Goal: Transaction & Acquisition: Purchase product/service

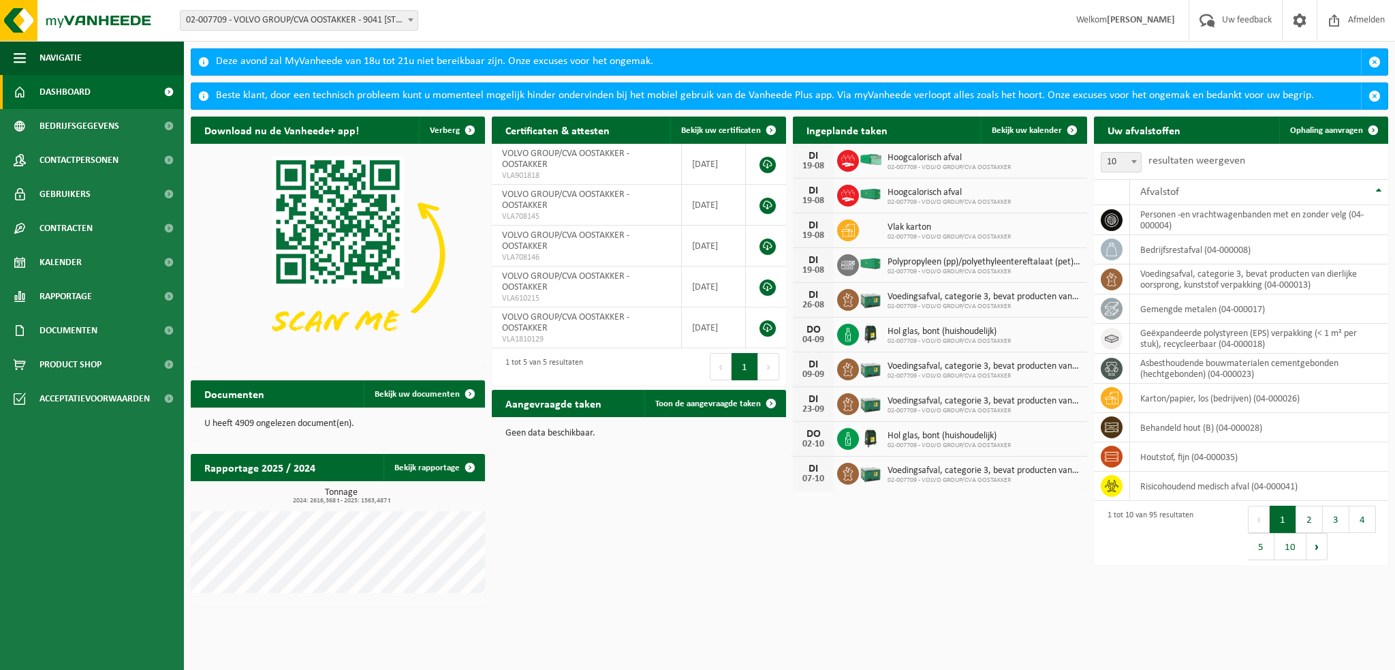
drag, startPoint x: 716, startPoint y: 525, endPoint x: 742, endPoint y: 476, distance: 55.5
click at [715, 525] on div "Download nu de Vanheede+ app! Verberg Certificaten & attesten Bekijk uw certifi…" at bounding box center [789, 362] width 1205 height 504
click at [82, 266] on link "Kalender" at bounding box center [92, 262] width 184 height 34
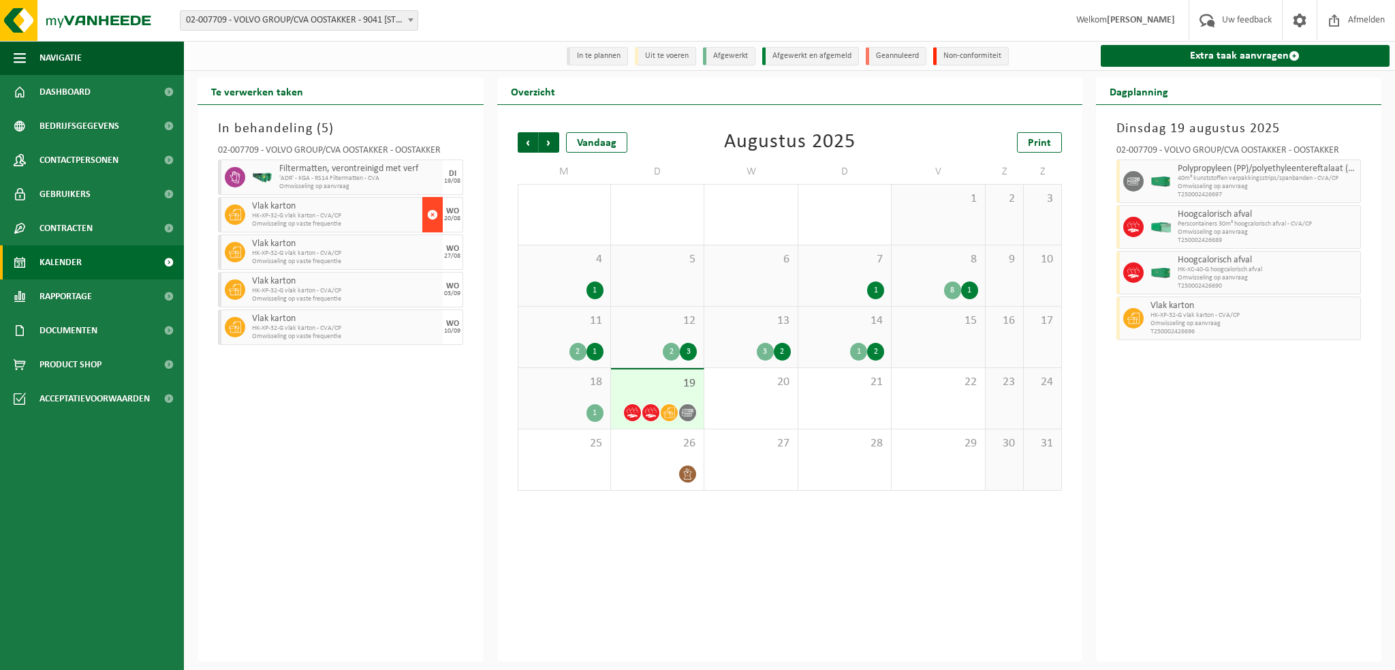
click at [434, 215] on span "button" at bounding box center [432, 214] width 11 height 27
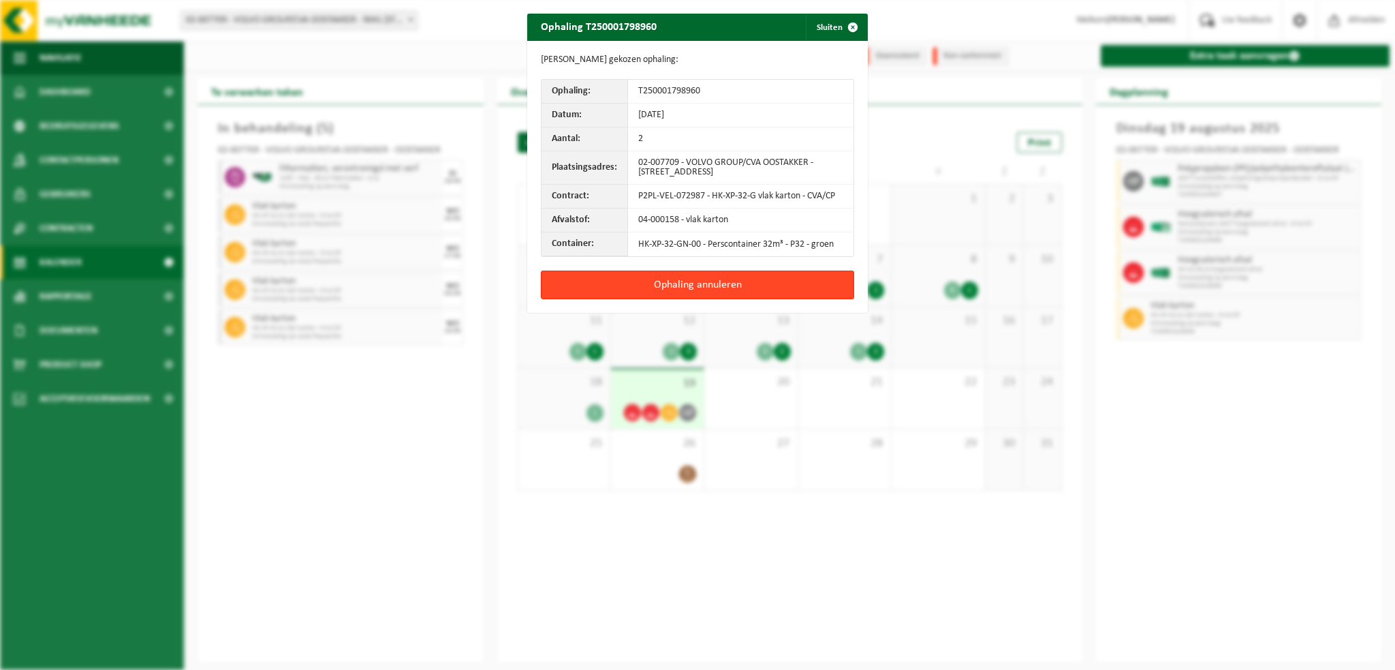
click at [681, 288] on button "Ophaling annuleren" at bounding box center [697, 285] width 313 height 29
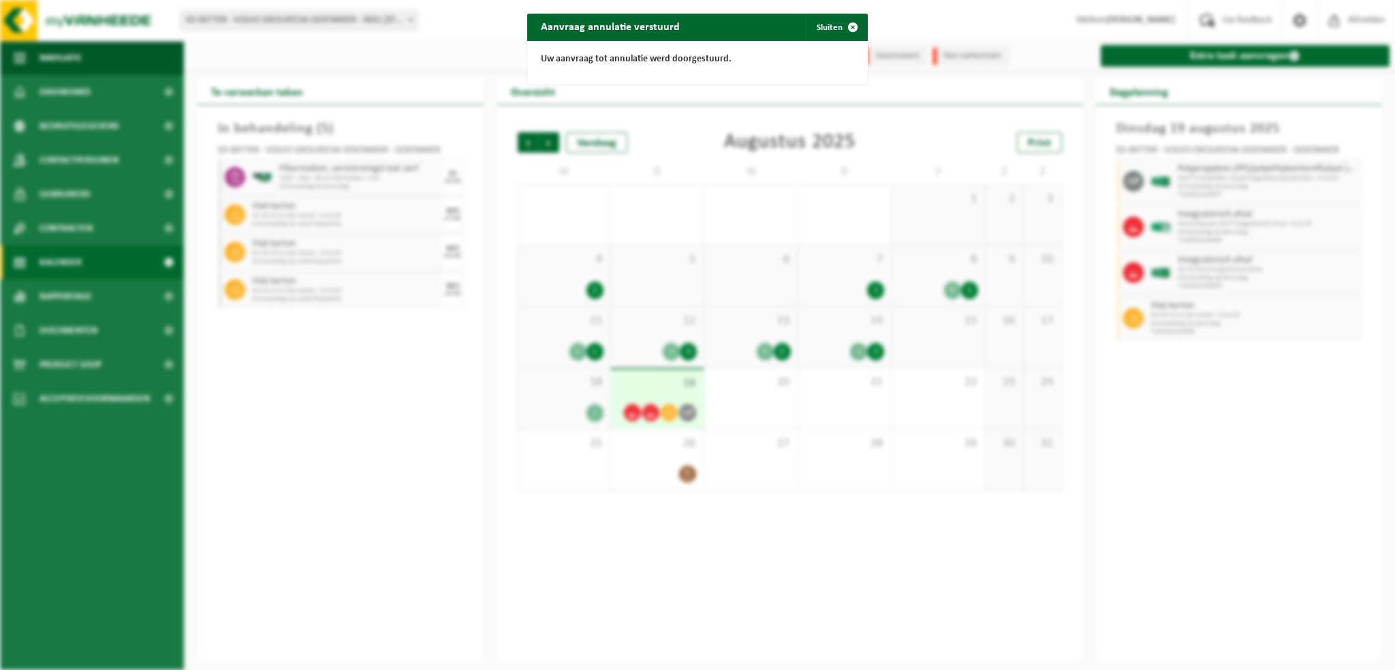
drag, startPoint x: 1237, startPoint y: 89, endPoint x: 1240, endPoint y: 425, distance: 335.9
click at [1235, 349] on div "Aanvraag annulatie verstuurd Sluiten Uw aanvraag tot annulatie werd doorgestuur…" at bounding box center [697, 335] width 1395 height 670
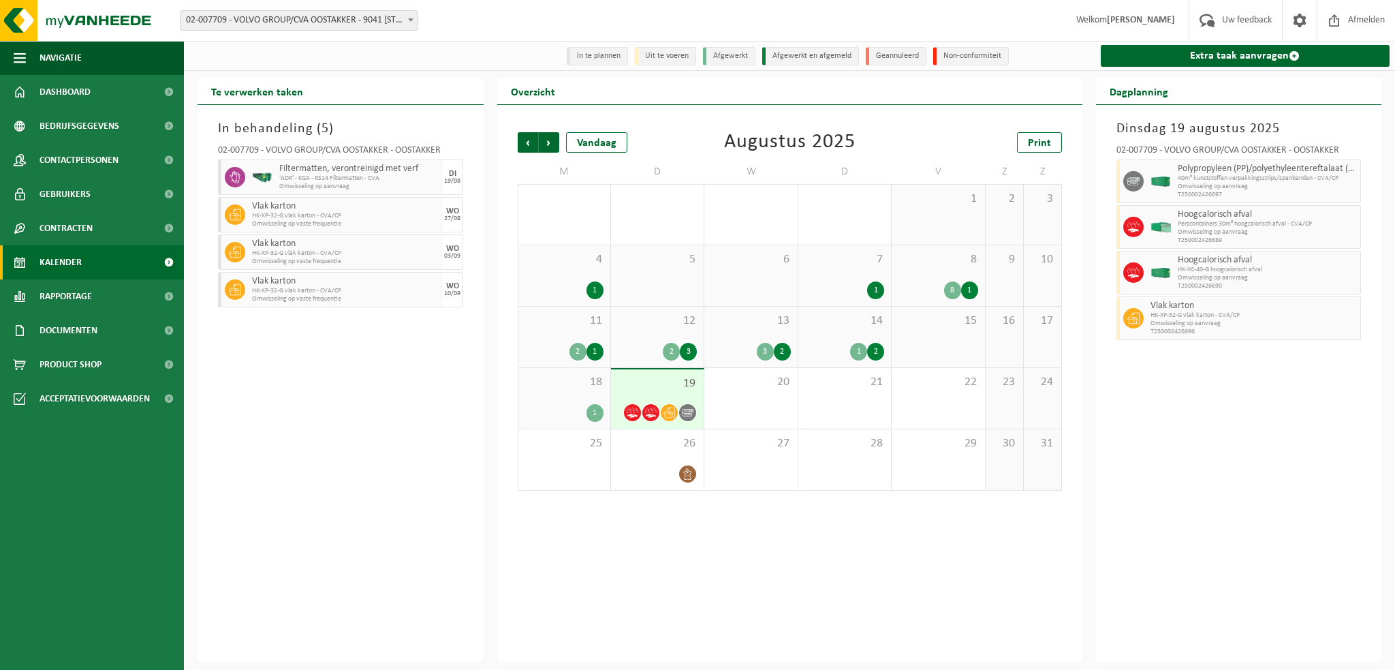
drag, startPoint x: 1256, startPoint y: 484, endPoint x: 1239, endPoint y: 338, distance: 147.6
click at [1252, 482] on div "Dinsdag 19 augustus 2025 02-007709 - VOLVO GROUP/CVA OOSTAKKER - OOSTAKKER Poly…" at bounding box center [1239, 383] width 286 height 557
click at [1205, 57] on link "Extra taak aanvragen" at bounding box center [1246, 56] width 290 height 22
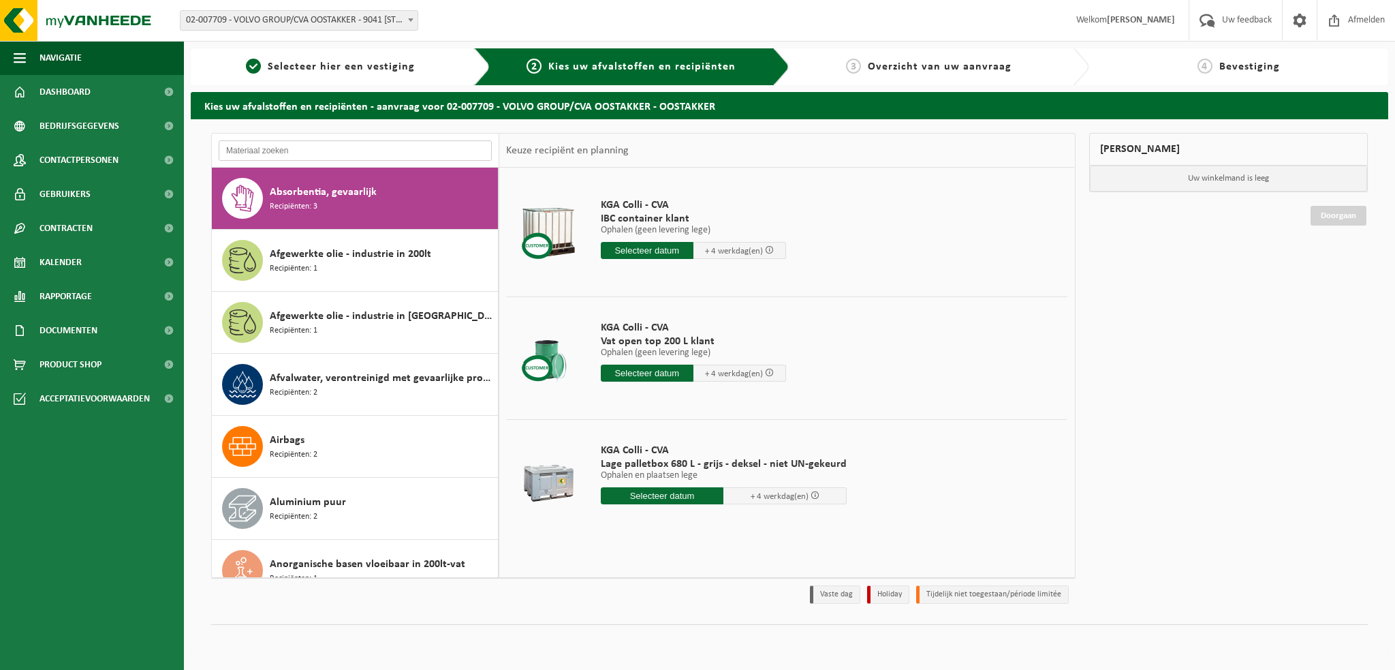
click at [265, 155] on input "text" at bounding box center [355, 150] width 273 height 20
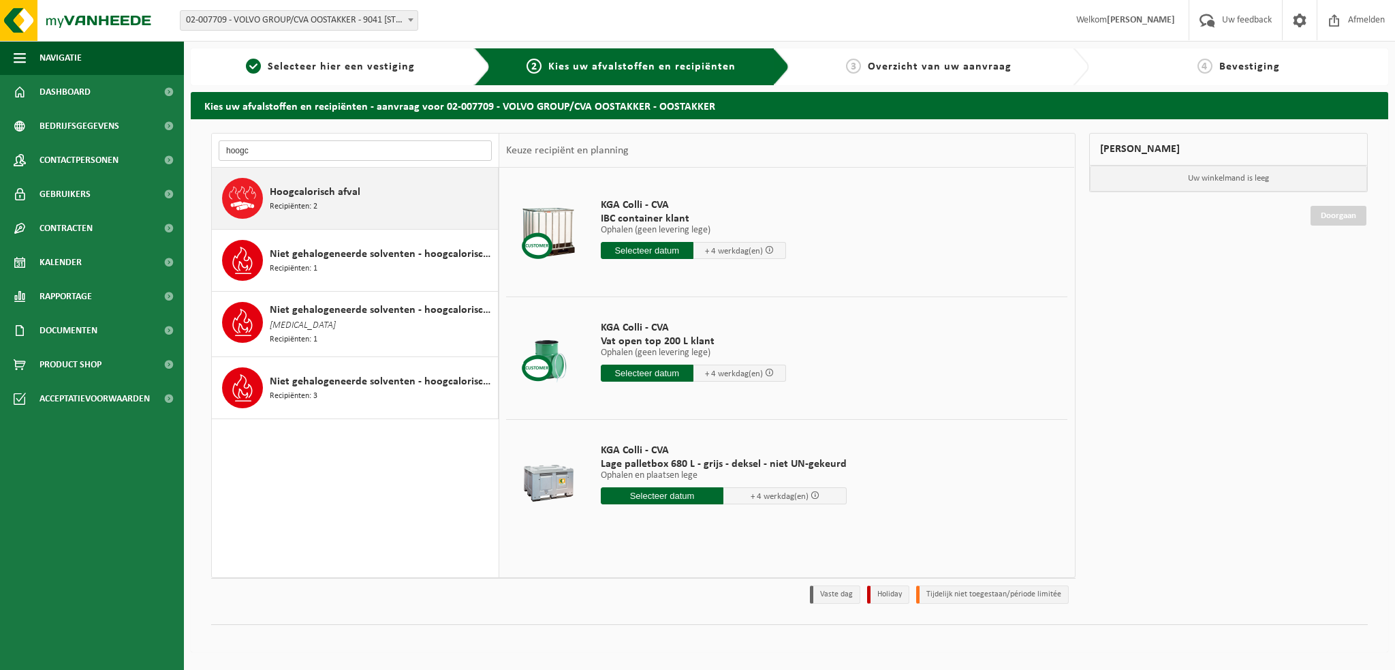
type input "hoogc"
click at [291, 193] on span "Hoogcalorisch afval" at bounding box center [315, 192] width 91 height 16
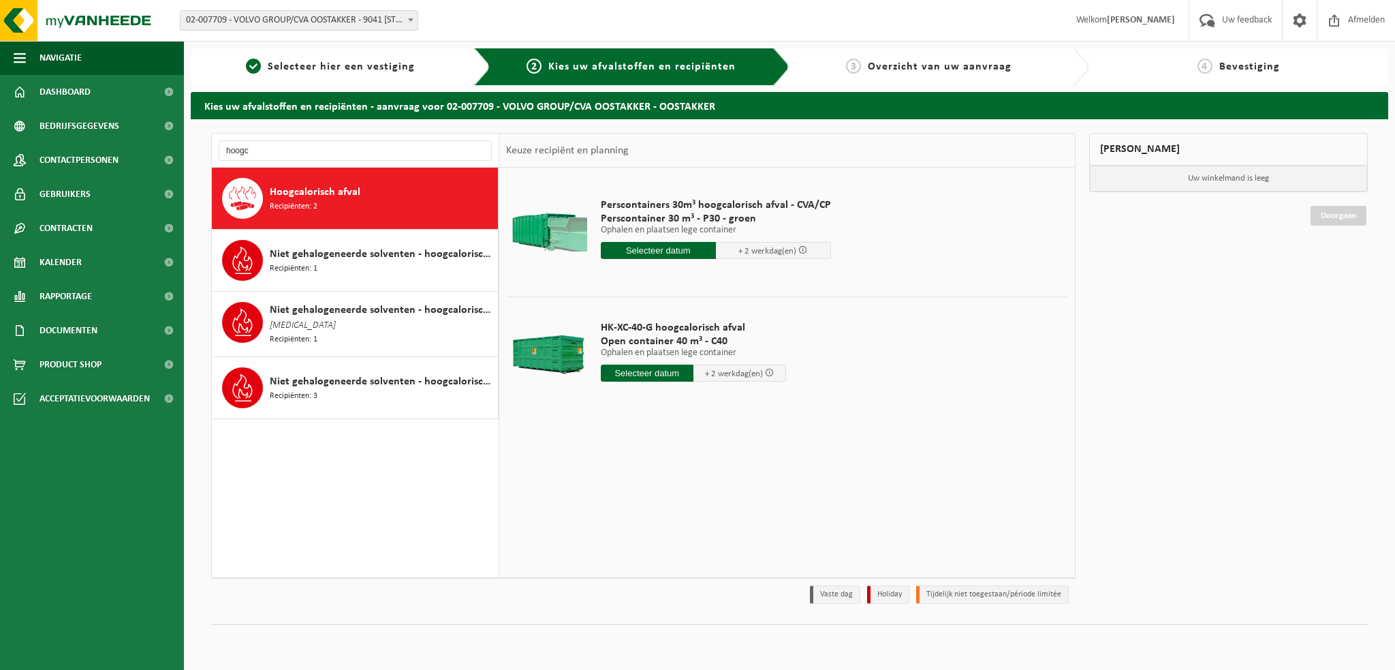
click at [621, 247] on input "text" at bounding box center [658, 250] width 115 height 17
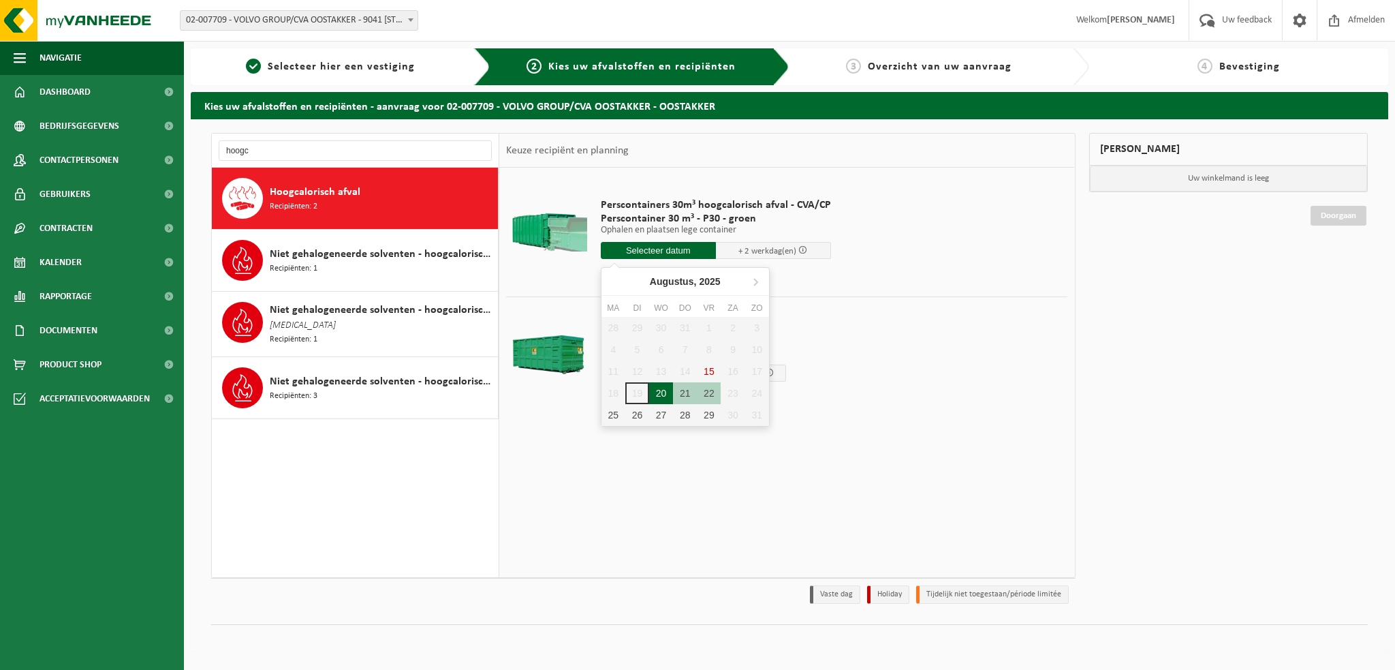
click at [666, 392] on div "20" at bounding box center [661, 393] width 24 height 22
type input "Van 2025-08-20"
type input "2025-08-20"
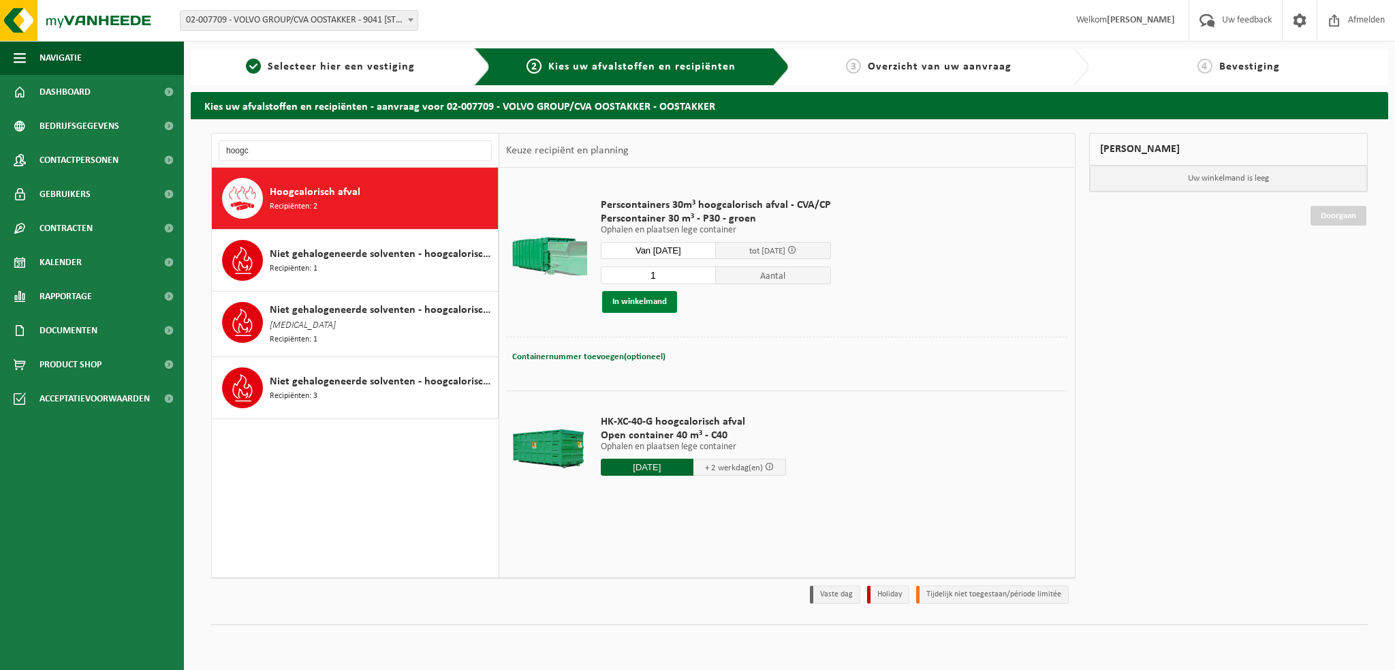
click at [641, 299] on button "In winkelmand" at bounding box center [639, 302] width 75 height 22
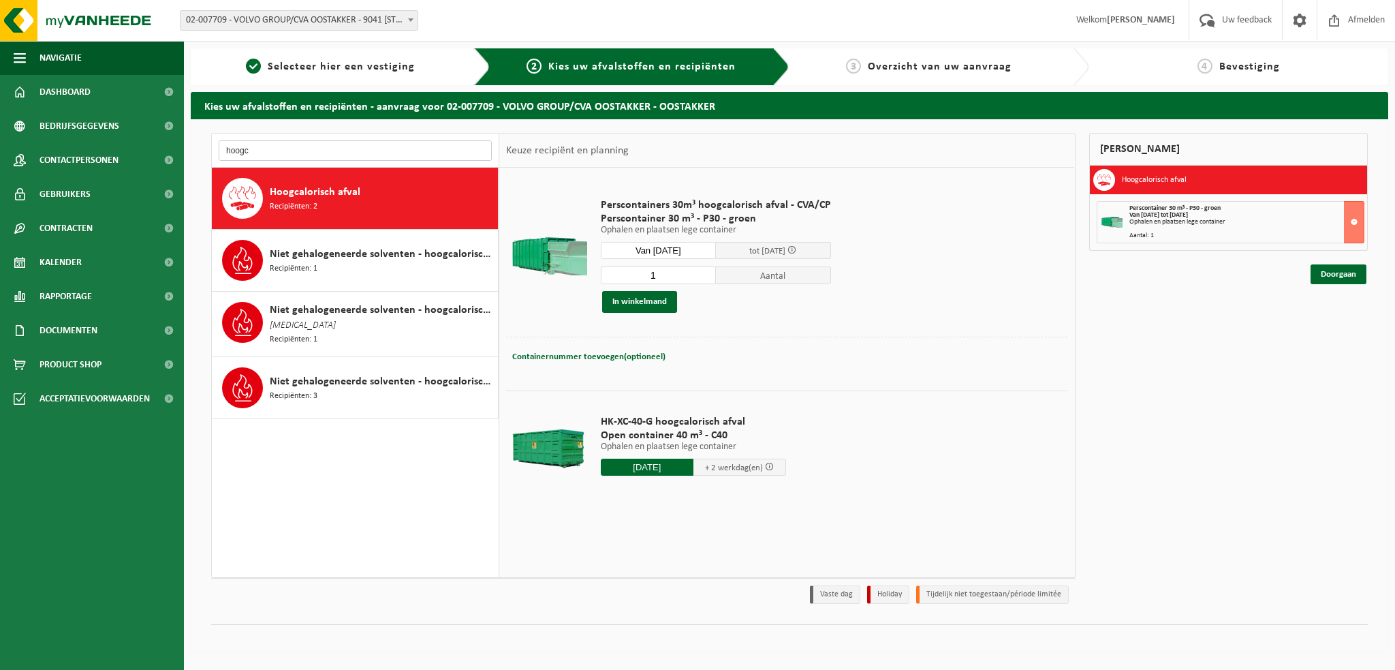
click at [263, 148] on input "hoogc" at bounding box center [355, 150] width 273 height 20
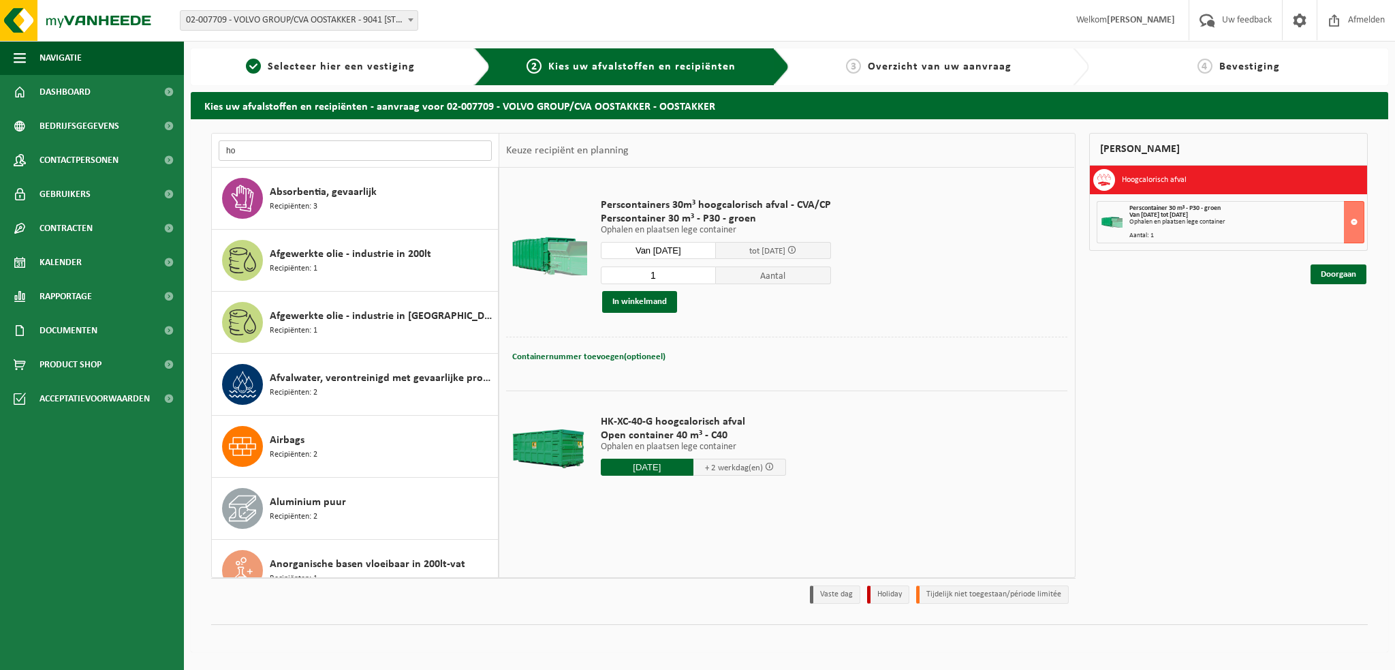
type input "h"
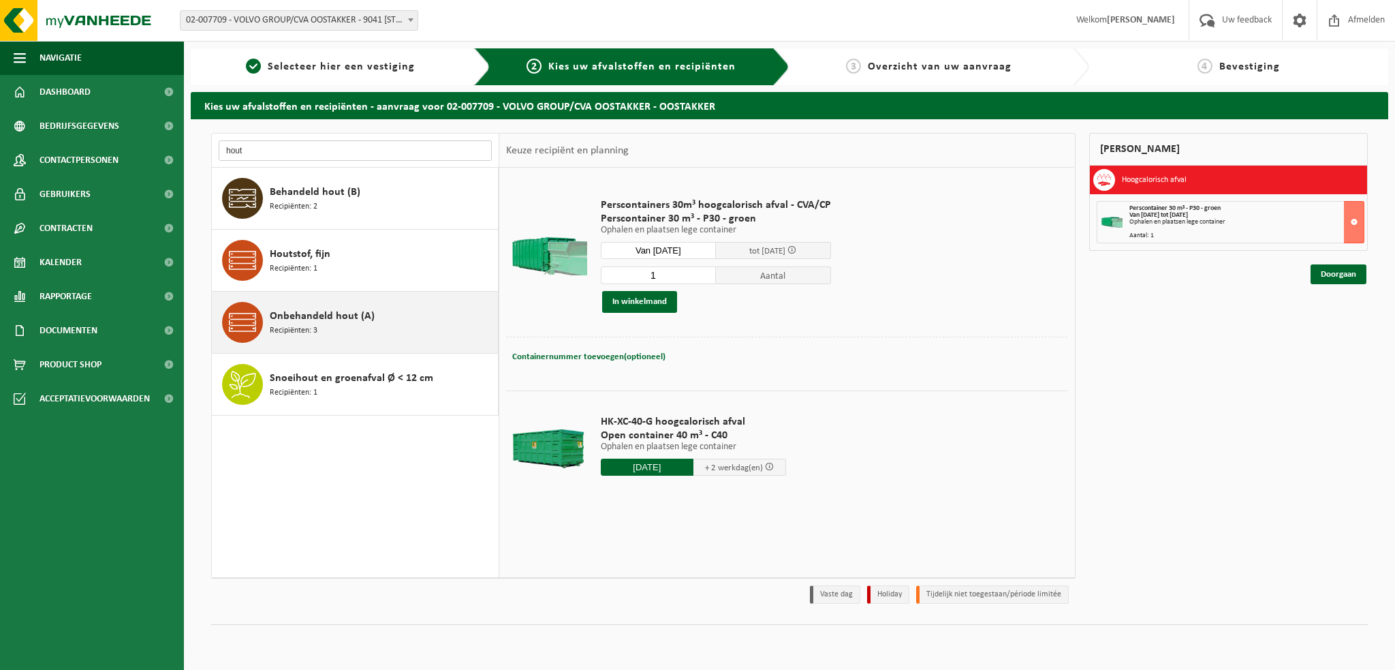
type input "hout"
click at [328, 318] on span "Onbehandeld hout (A)" at bounding box center [322, 316] width 105 height 16
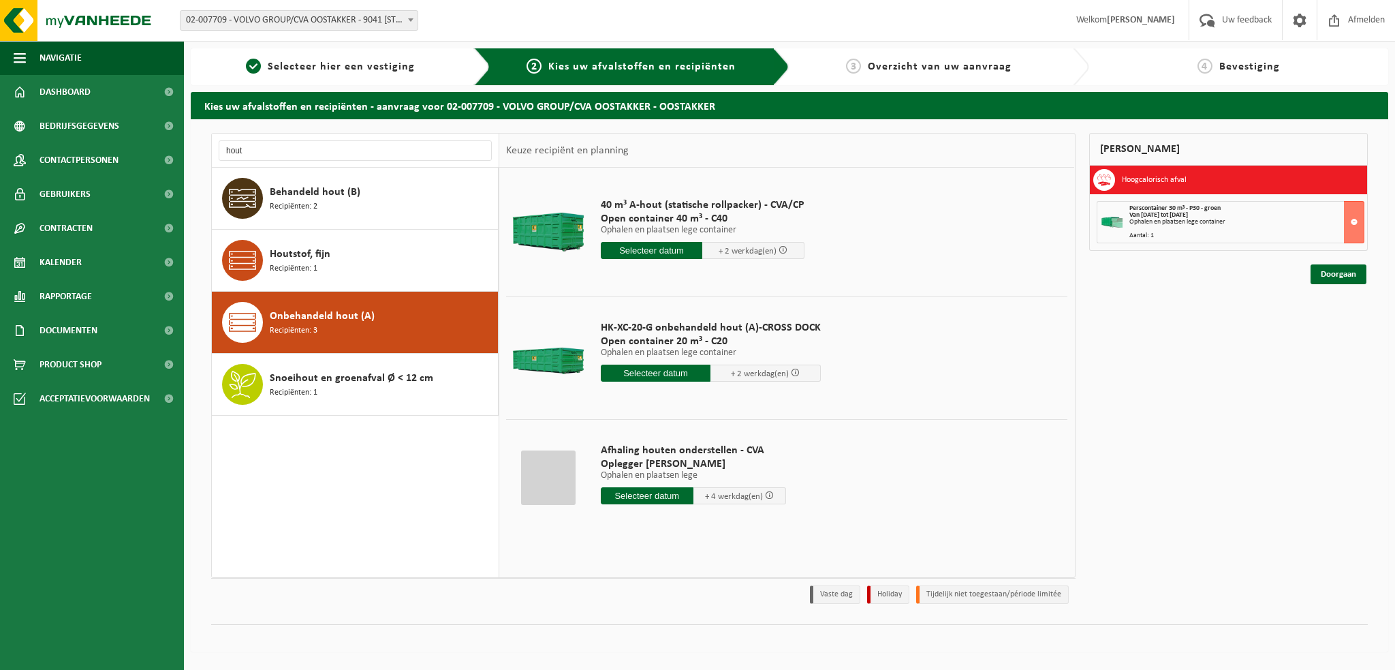
click at [617, 242] on input "text" at bounding box center [652, 250] width 102 height 17
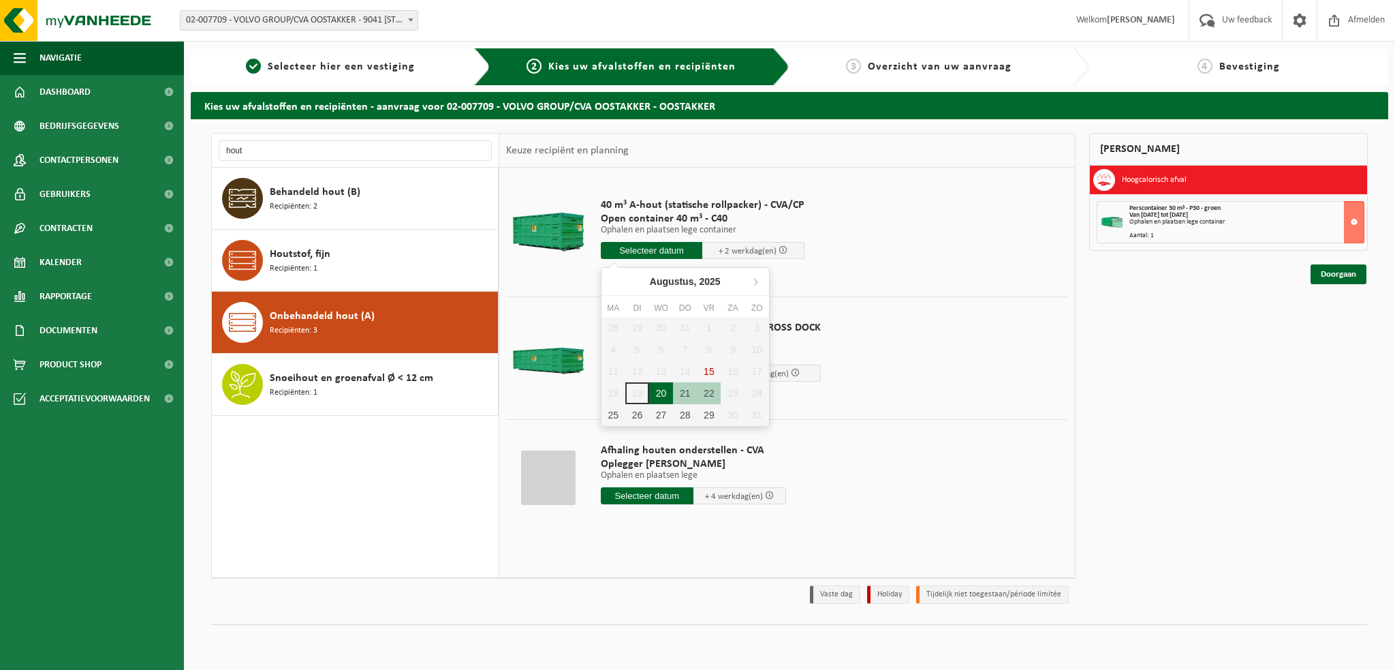
click at [669, 395] on div "20" at bounding box center [661, 393] width 24 height 22
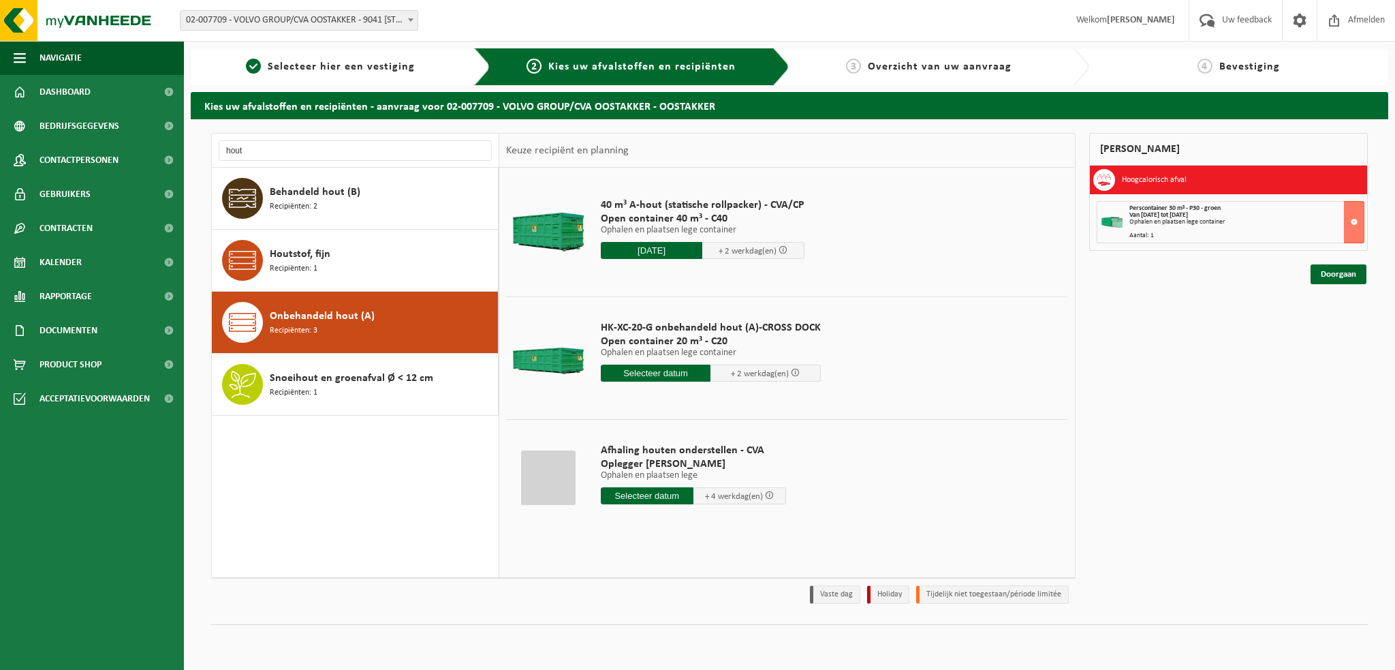
type input "Van 2025-08-20"
type input "2025-08-20"
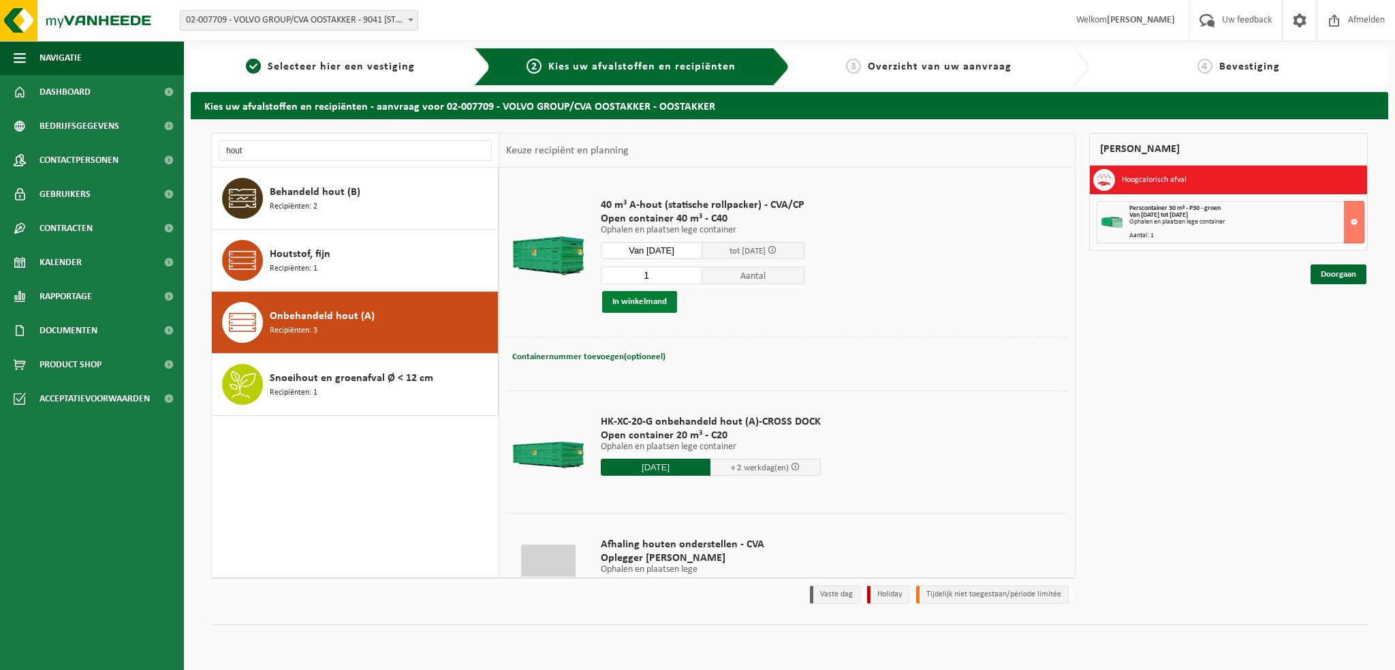
click at [632, 300] on button "In winkelmand" at bounding box center [639, 302] width 75 height 22
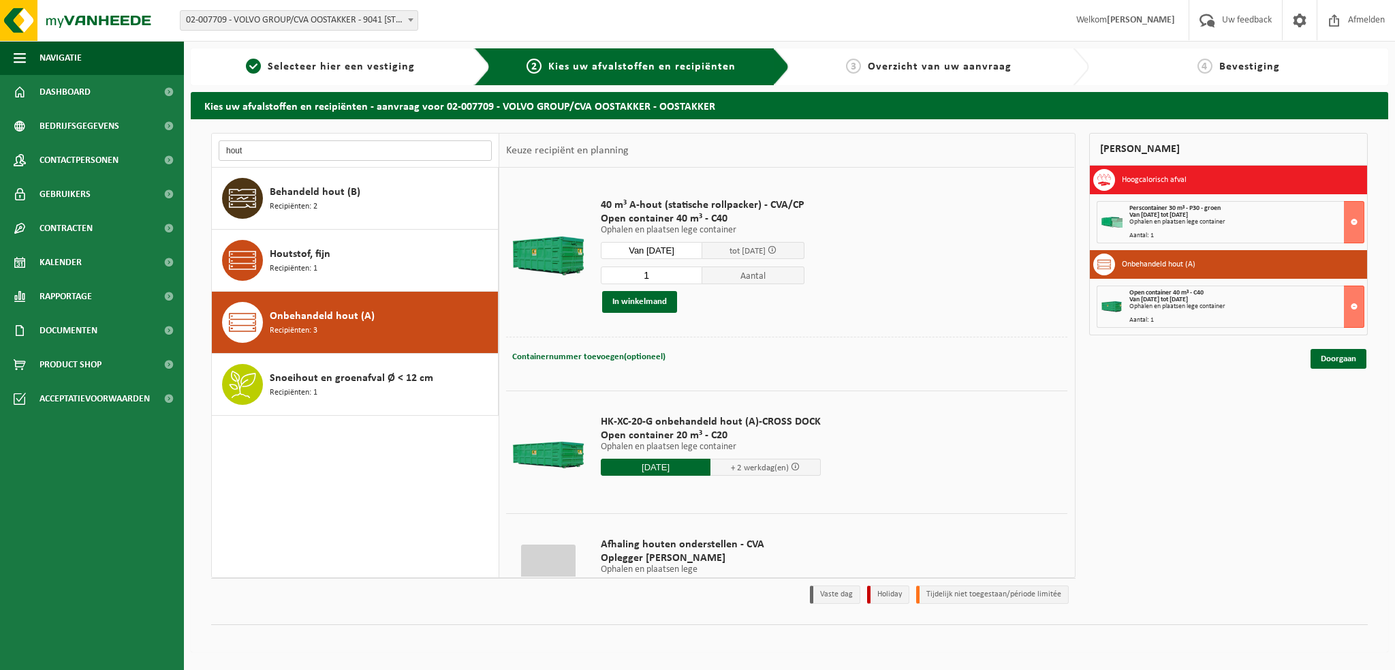
click at [261, 146] on input "hout" at bounding box center [355, 150] width 273 height 20
type input "h"
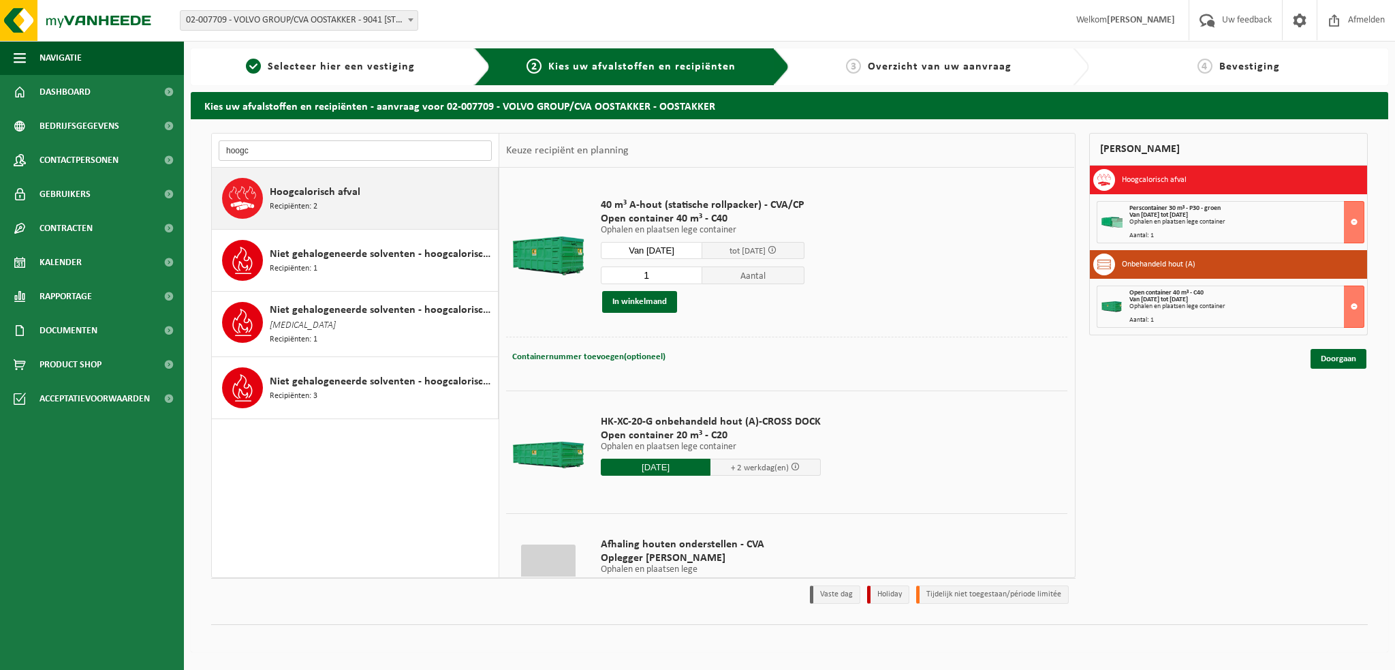
type input "hoogc"
click at [300, 193] on span "Hoogcalorisch afval" at bounding box center [315, 192] width 91 height 16
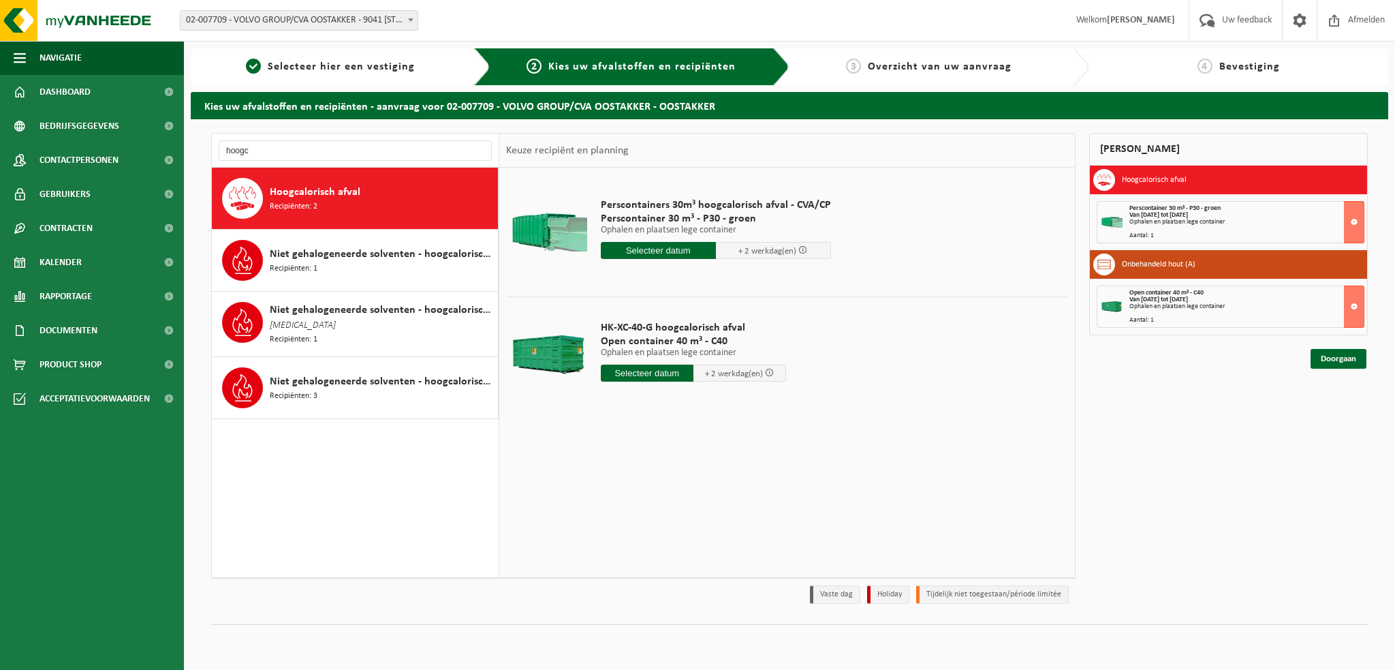
click at [662, 376] on input "text" at bounding box center [647, 373] width 93 height 17
click at [664, 512] on div "20" at bounding box center [661, 515] width 24 height 22
type input "Van 2025-08-20"
type input "2025-08-20"
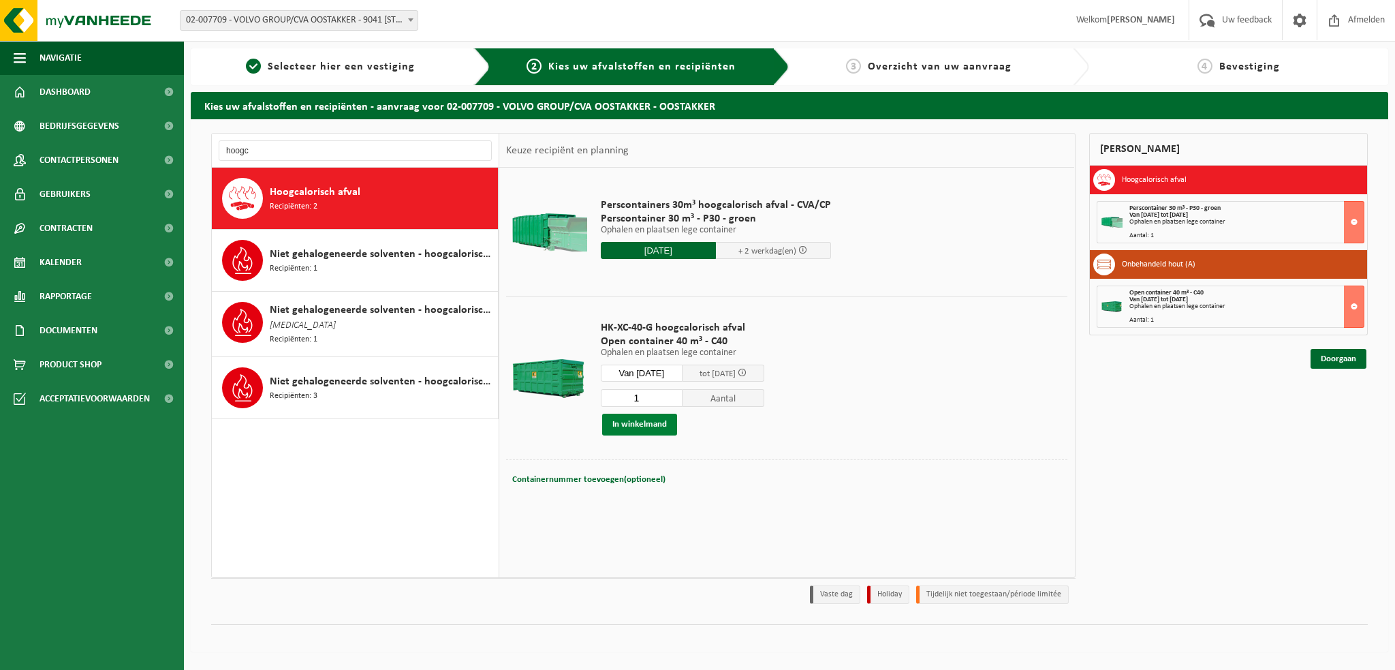
click at [638, 423] on button "In winkelmand" at bounding box center [639, 425] width 75 height 22
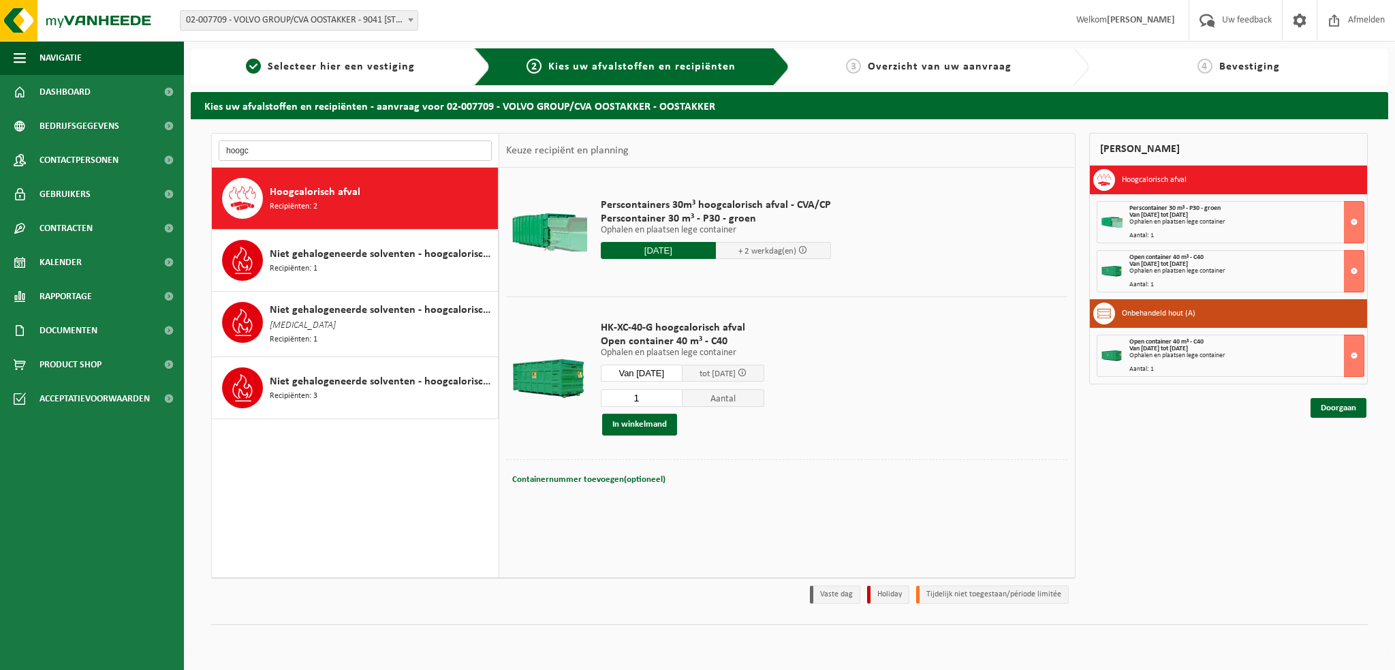
click at [262, 149] on input "hoogc" at bounding box center [355, 150] width 273 height 20
type input "h"
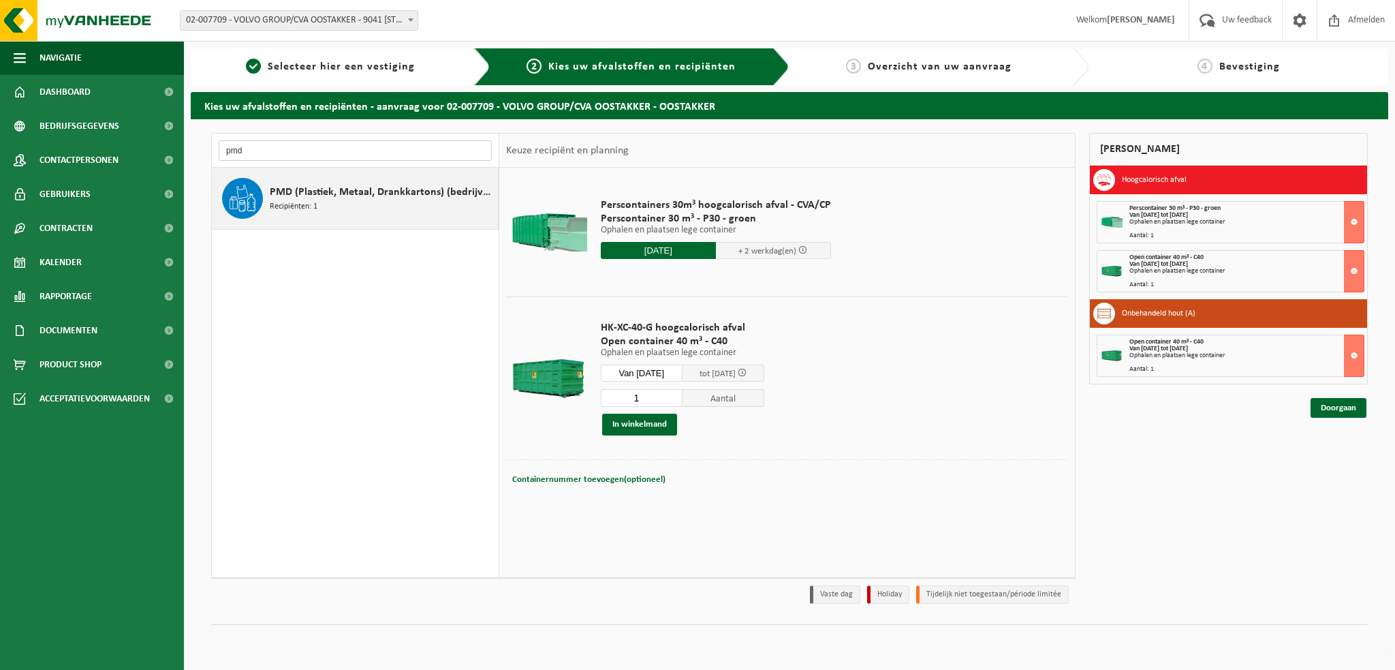
type input "pmd"
click at [294, 198] on span "PMD (Plastiek, Metaal, Drankkartons) (bedrijven)" at bounding box center [382, 192] width 225 height 16
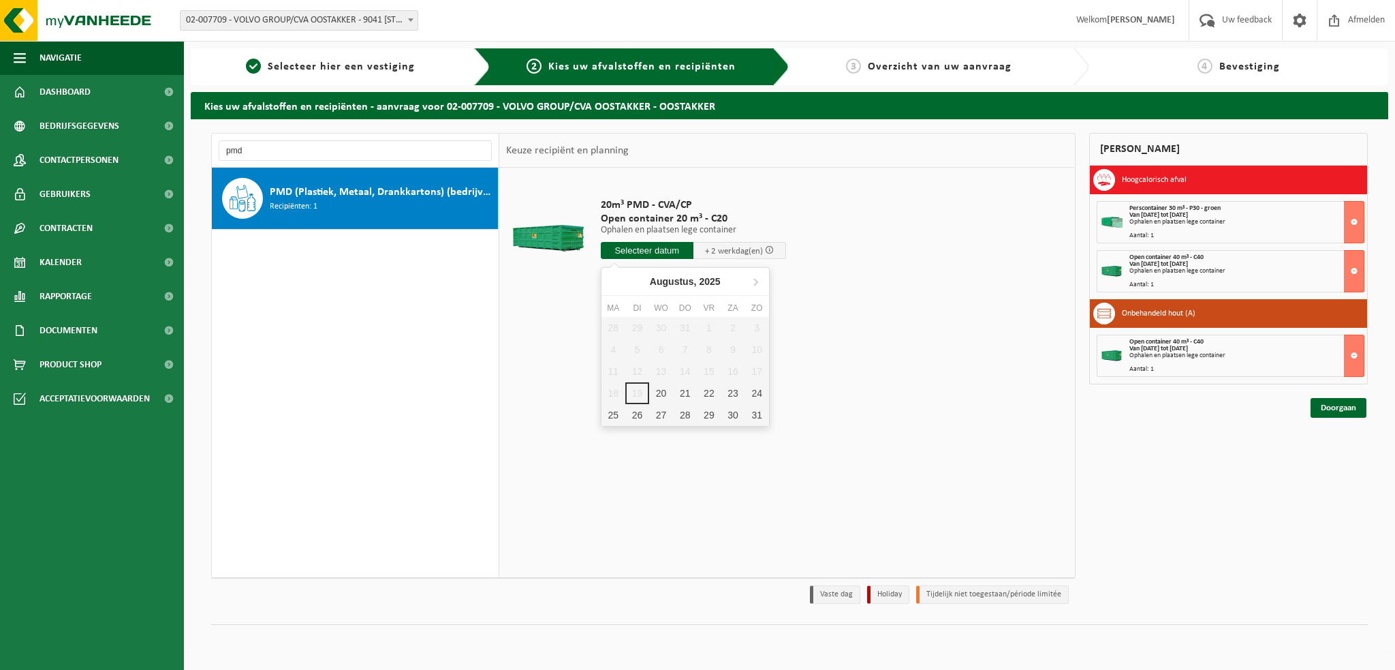
click at [611, 256] on input "text" at bounding box center [647, 250] width 93 height 17
click at [661, 386] on div "20" at bounding box center [661, 393] width 24 height 22
type input "Van 2025-08-20"
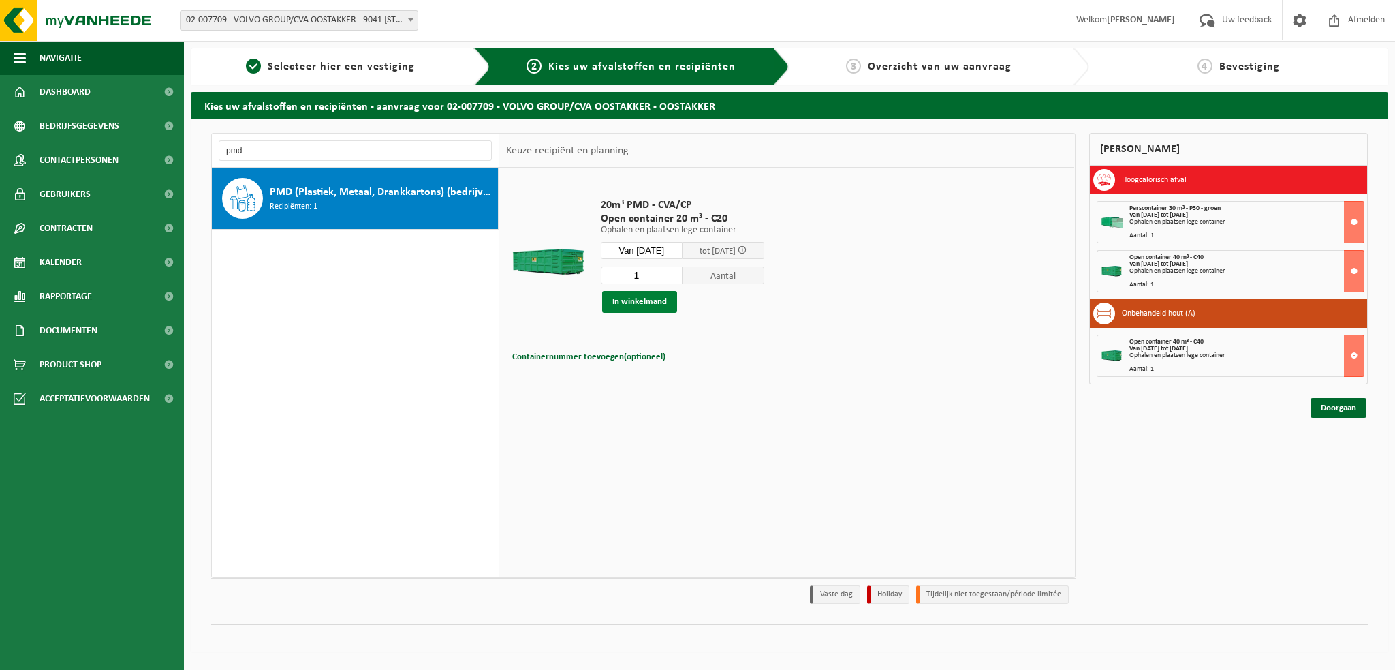
click at [635, 298] on button "In winkelmand" at bounding box center [639, 302] width 75 height 22
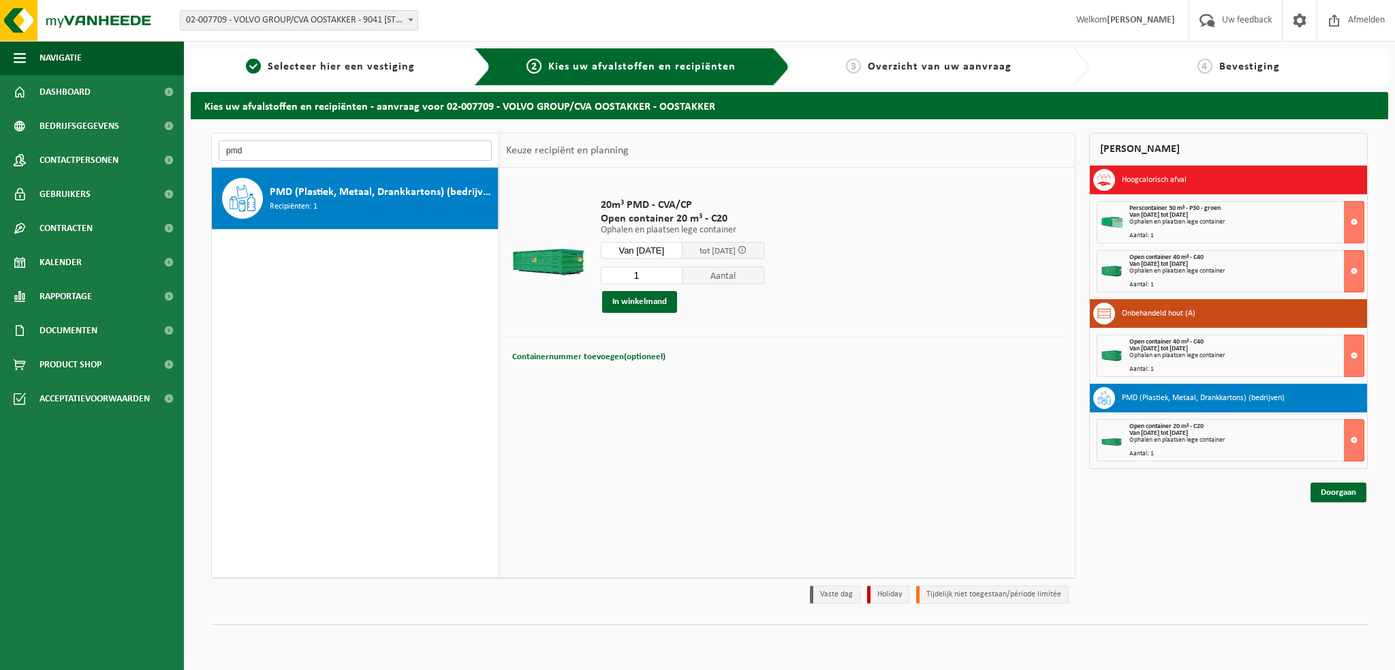
click at [263, 153] on input "pmd" at bounding box center [355, 150] width 273 height 20
type input "p"
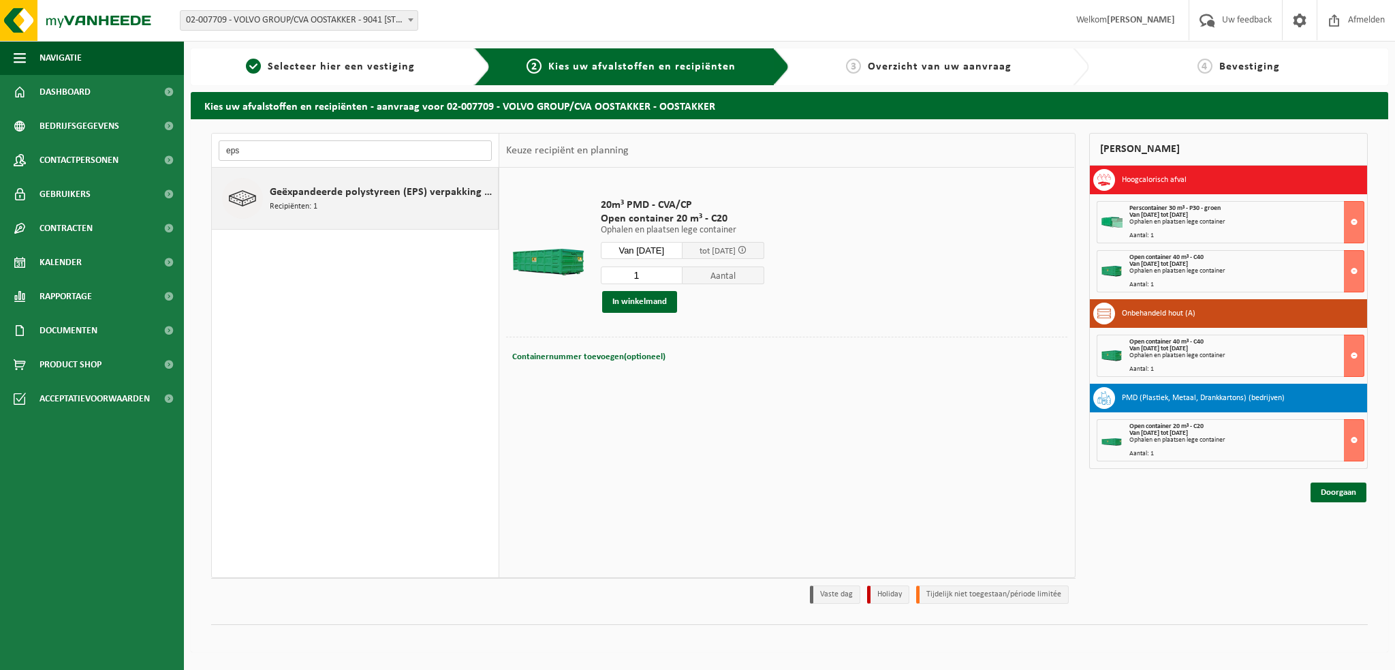
type input "eps"
click at [312, 196] on span "Geëxpandeerde polystyreen (EPS) verpakking (< 1 m² per stuk), recycleerbaar" at bounding box center [382, 192] width 225 height 16
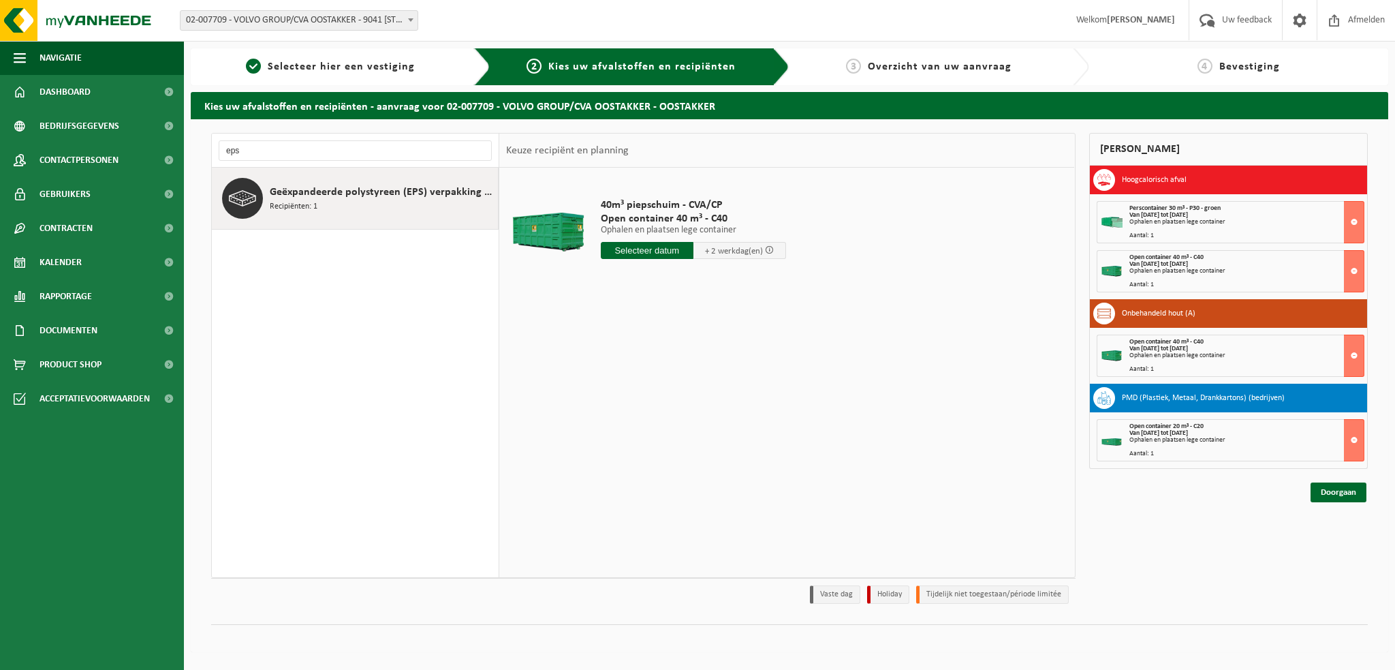
click at [643, 257] on input "text" at bounding box center [647, 250] width 93 height 17
click at [662, 389] on div "20" at bounding box center [661, 393] width 24 height 22
type input "Van 2025-08-20"
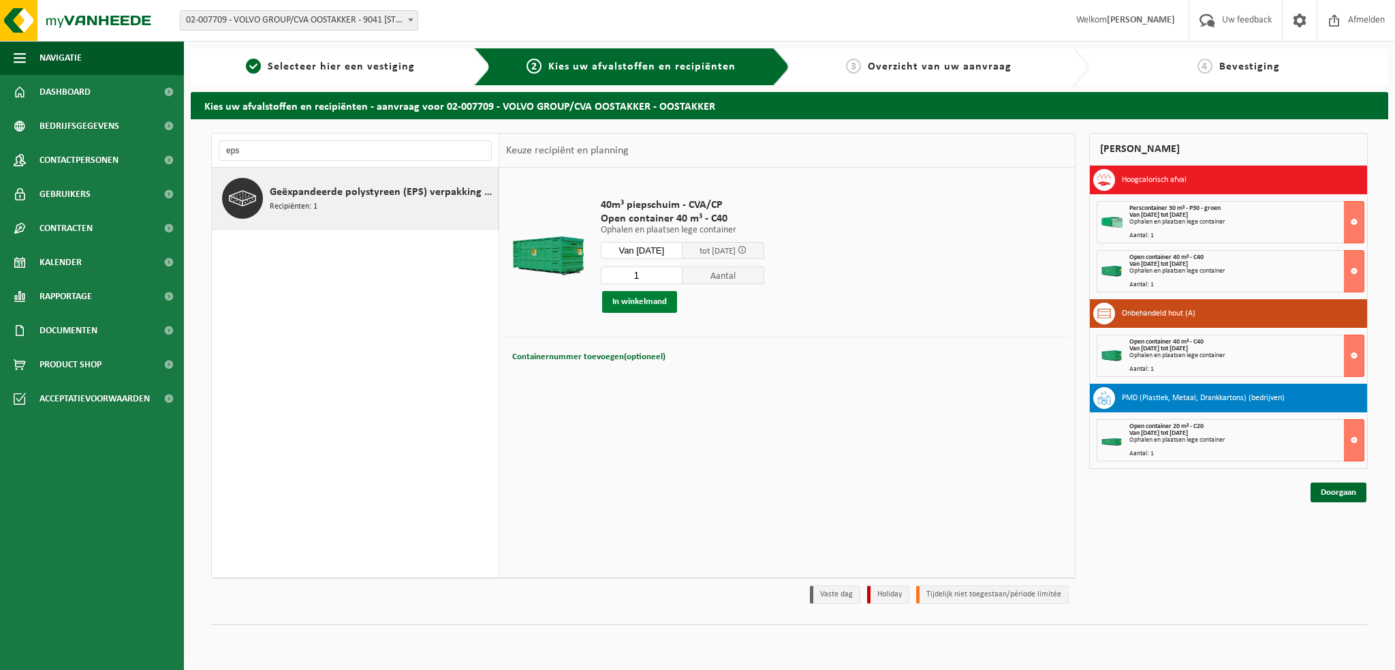
click at [653, 299] on button "In winkelmand" at bounding box center [639, 302] width 75 height 22
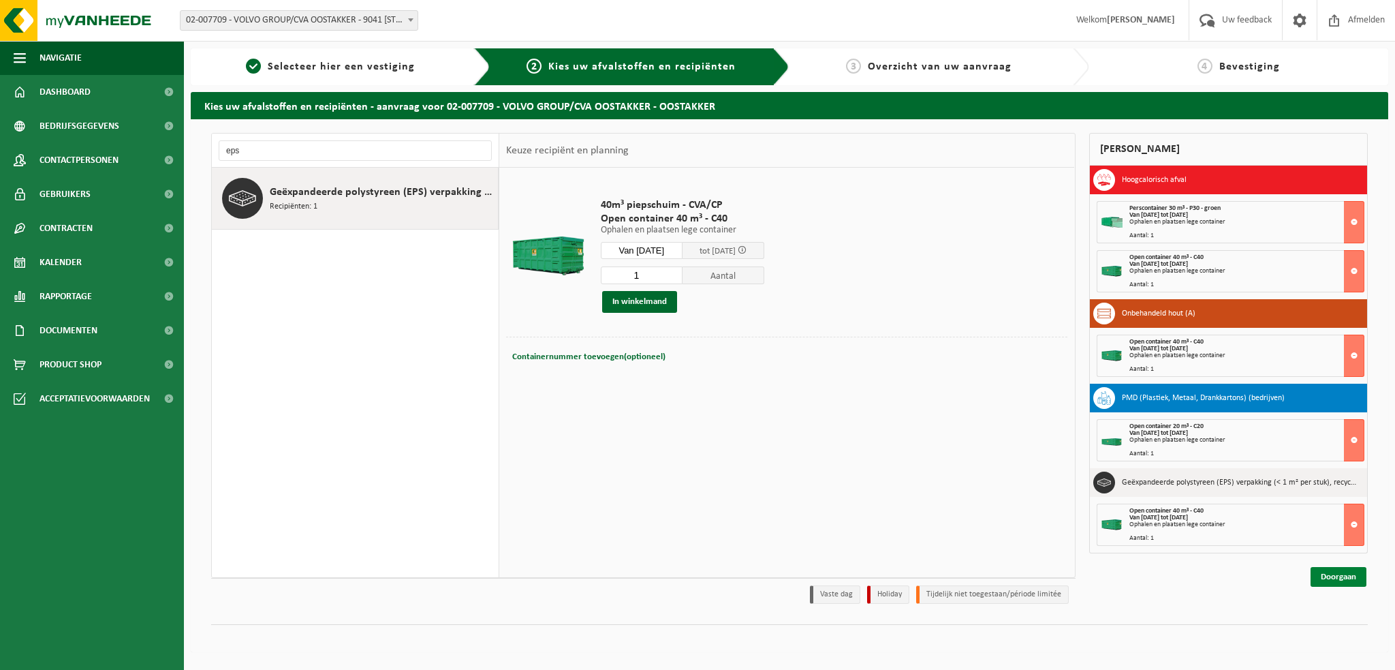
click at [1316, 569] on link "Doorgaan" at bounding box center [1339, 577] width 56 height 20
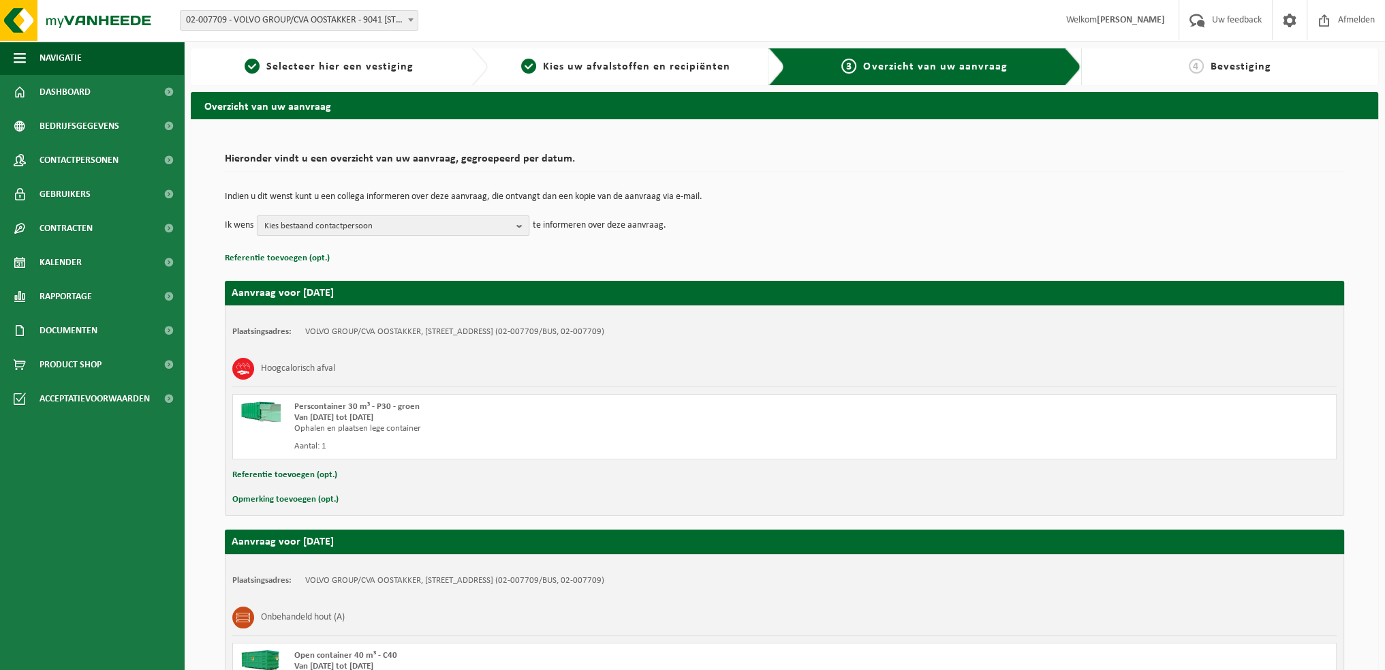
click at [514, 223] on button "Kies bestaand contactpersoon" at bounding box center [393, 225] width 273 height 20
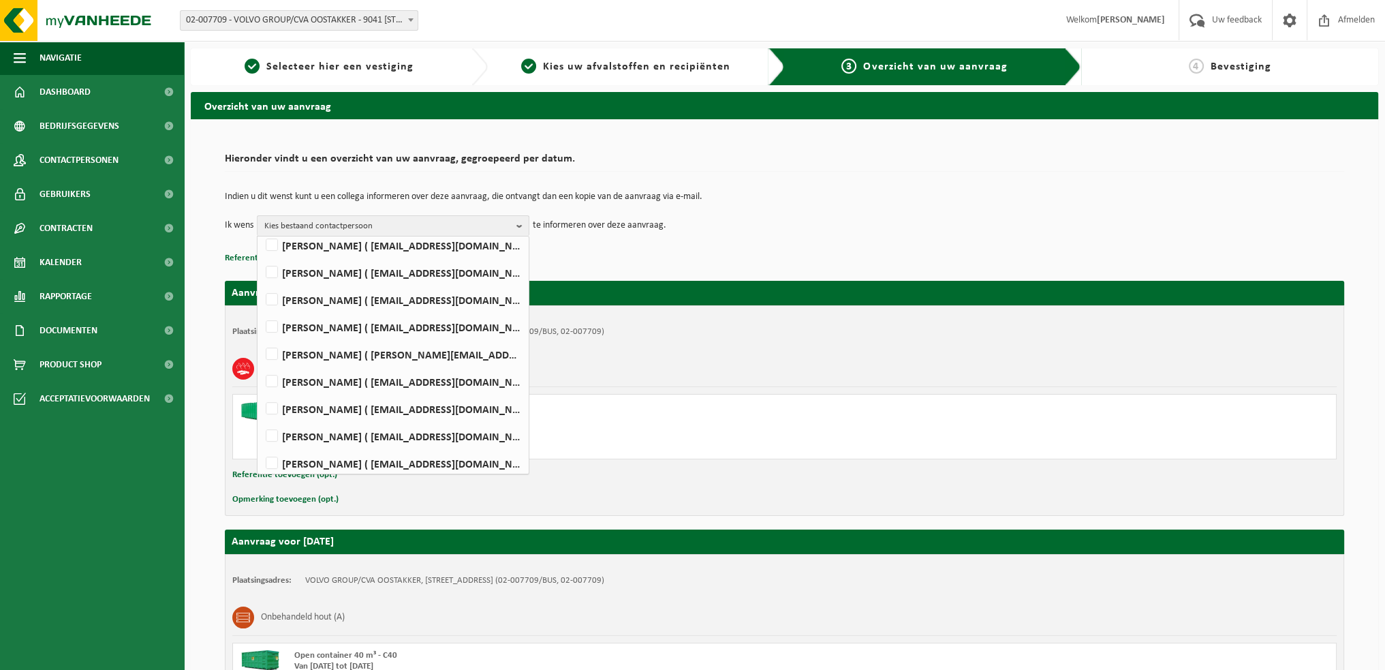
scroll to position [715, 0]
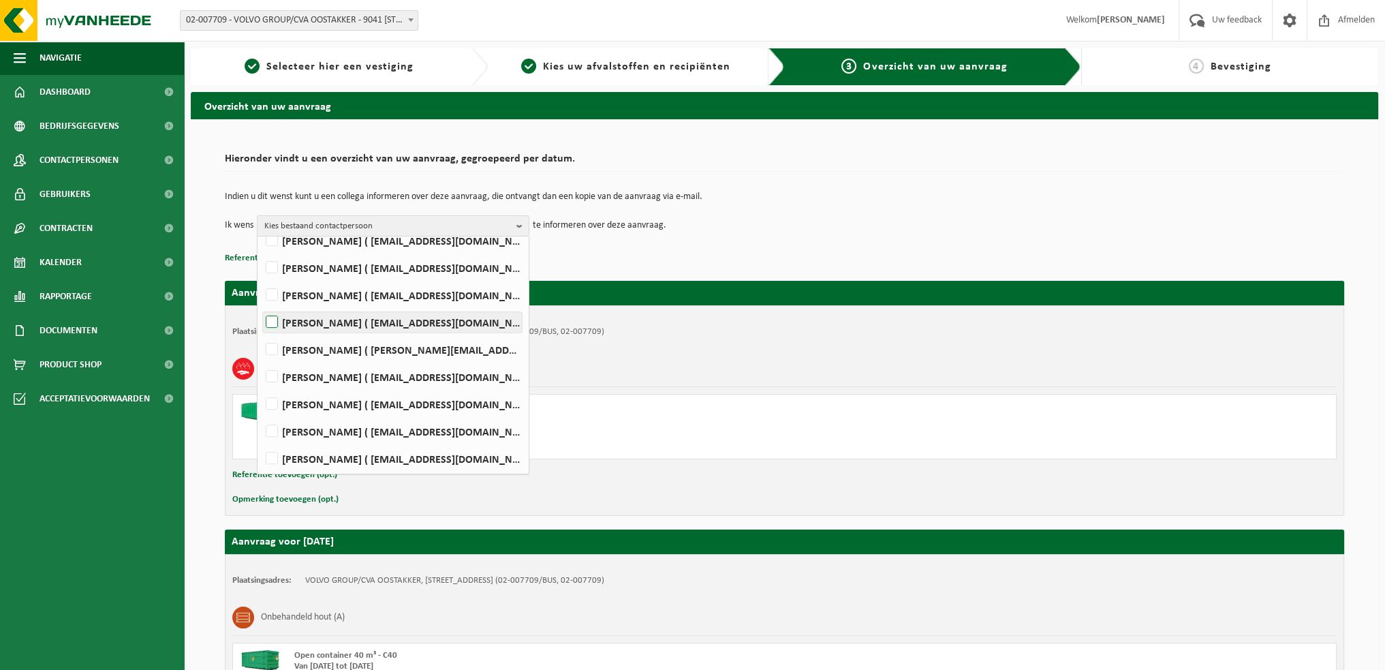
click at [275, 316] on label "WIM VEIRMAN ( wim.veirman@volvo.com )" at bounding box center [392, 322] width 259 height 20
click at [261, 305] on input "WIM VEIRMAN ( wim.veirman@volvo.com )" at bounding box center [260, 305] width 1 height 1
checkbox input "true"
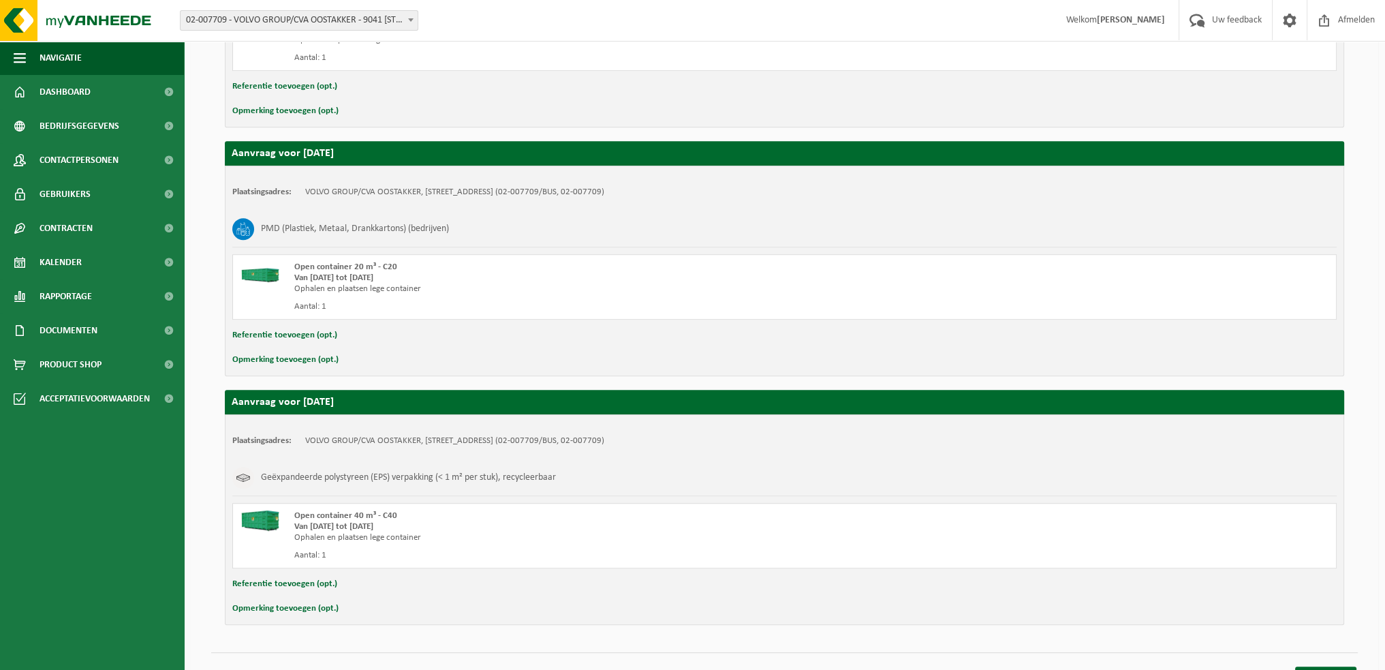
scroll to position [906, 0]
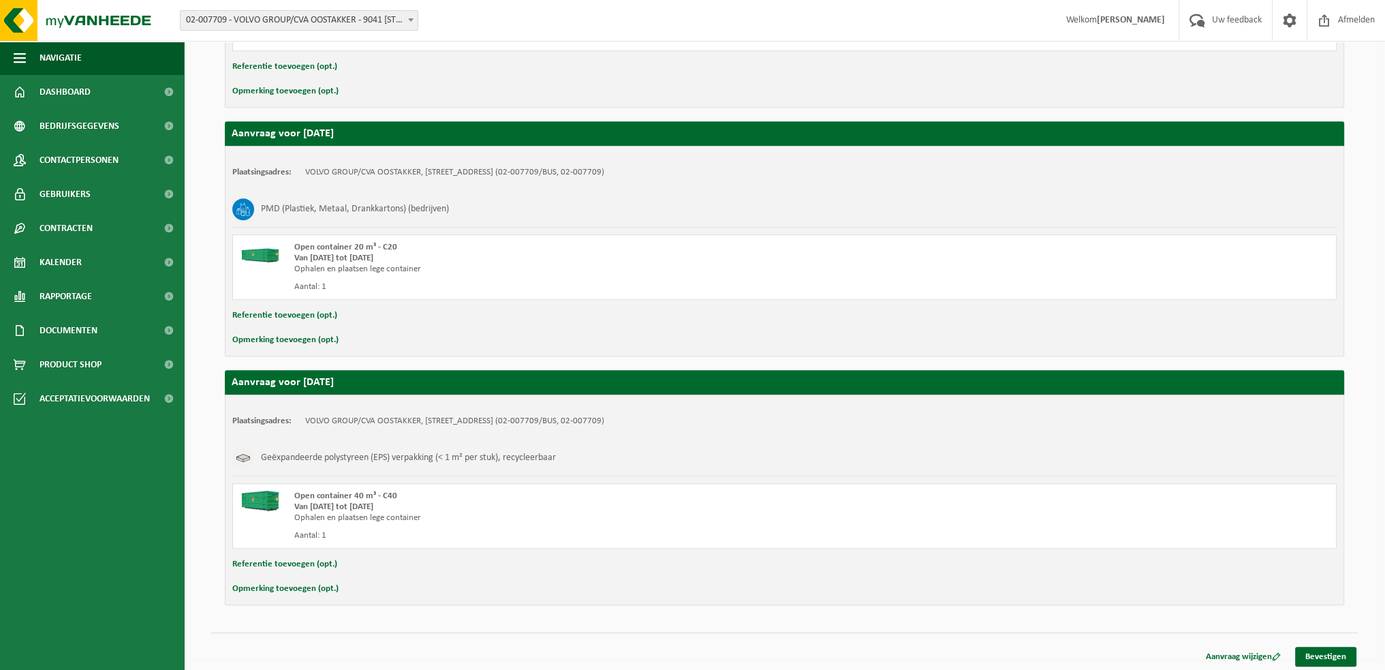
click at [1312, 641] on div "Aanvraag wijzigen Bevestigen" at bounding box center [784, 639] width 1147 height 14
click at [1312, 652] on link "Bevestigen" at bounding box center [1325, 657] width 61 height 20
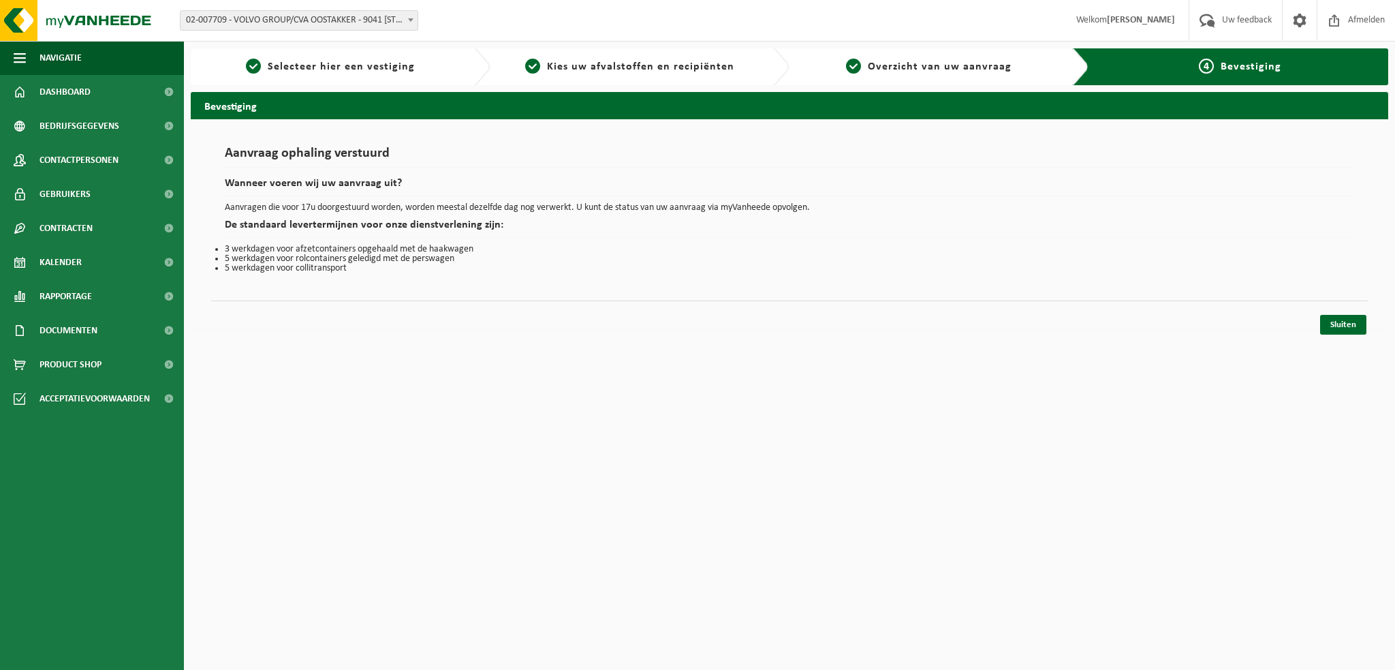
click at [485, 471] on html "Vestiging: 02-007709 - VOLVO GROUP/CVA OOSTAKKER - 9041 OOSTAKKER, SMALLEHEERWE…" at bounding box center [697, 335] width 1395 height 670
click at [78, 264] on span "Kalender" at bounding box center [61, 262] width 42 height 34
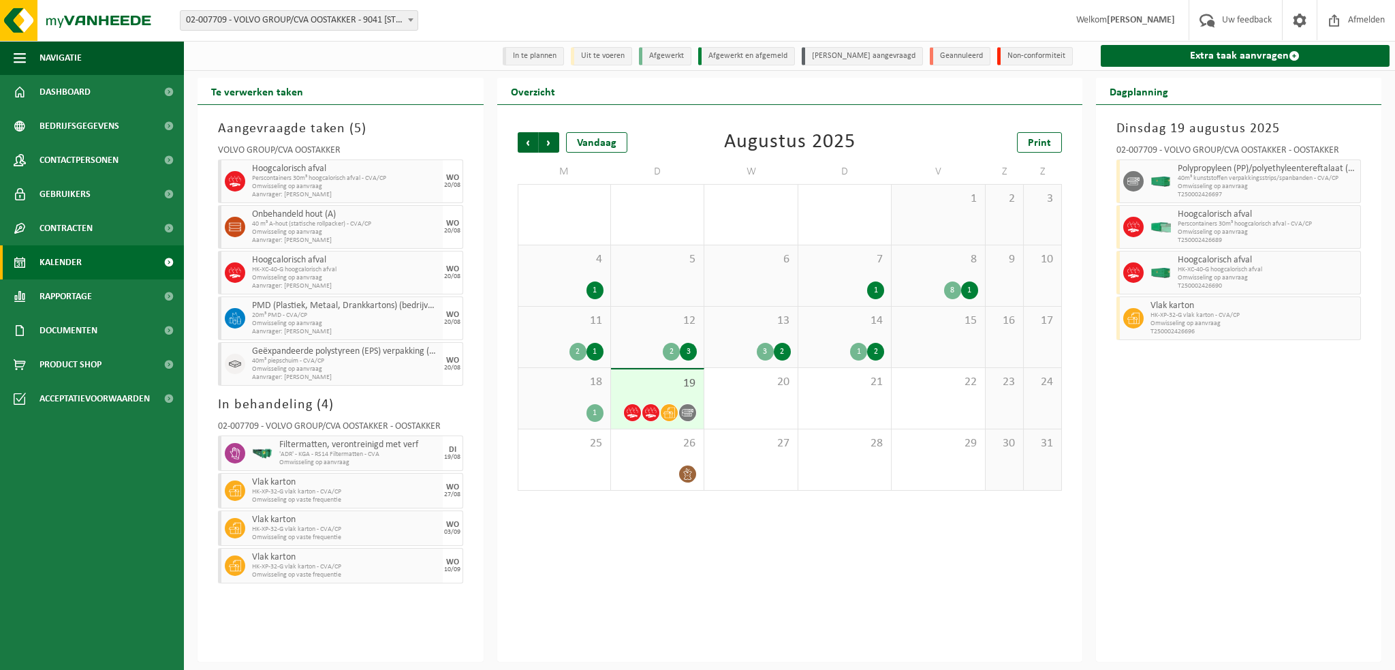
click at [416, 17] on span at bounding box center [411, 20] width 14 height 18
click at [414, 14] on span at bounding box center [411, 20] width 14 height 18
click at [307, 367] on span "Omwisseling op aanvraag" at bounding box center [345, 369] width 187 height 8
